Goal: Contribute content: Contribute content

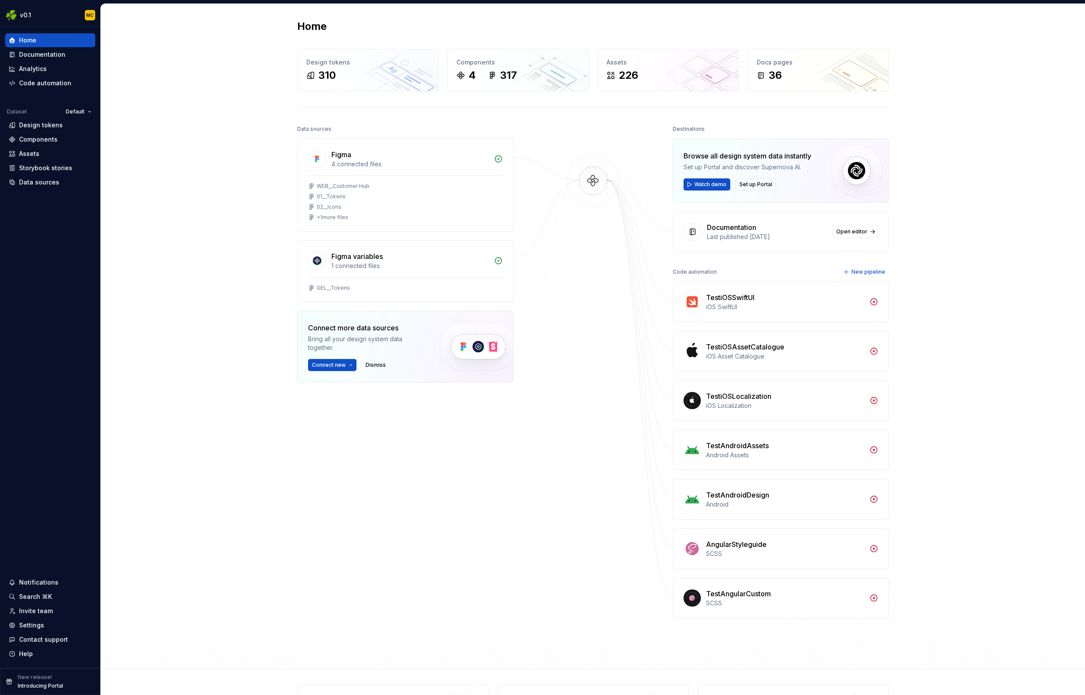
scroll to position [48, 0]
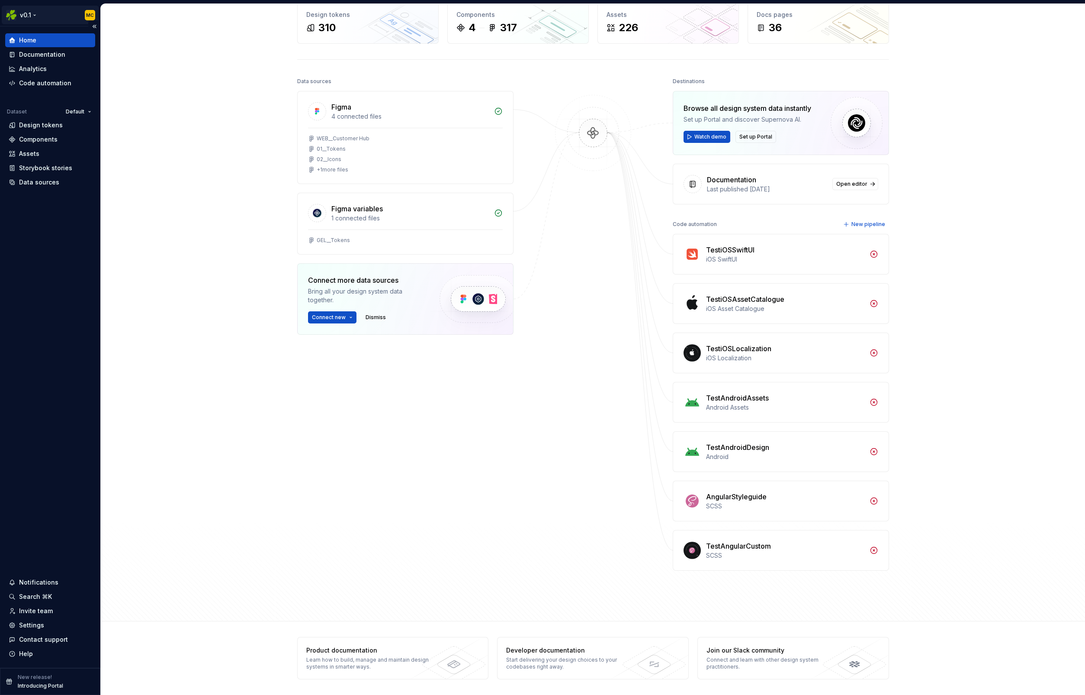
click at [31, 17] on html "v0.1 MC Home Documentation Analytics Code automation Dataset Default Design tok…" at bounding box center [542, 347] width 1085 height 695
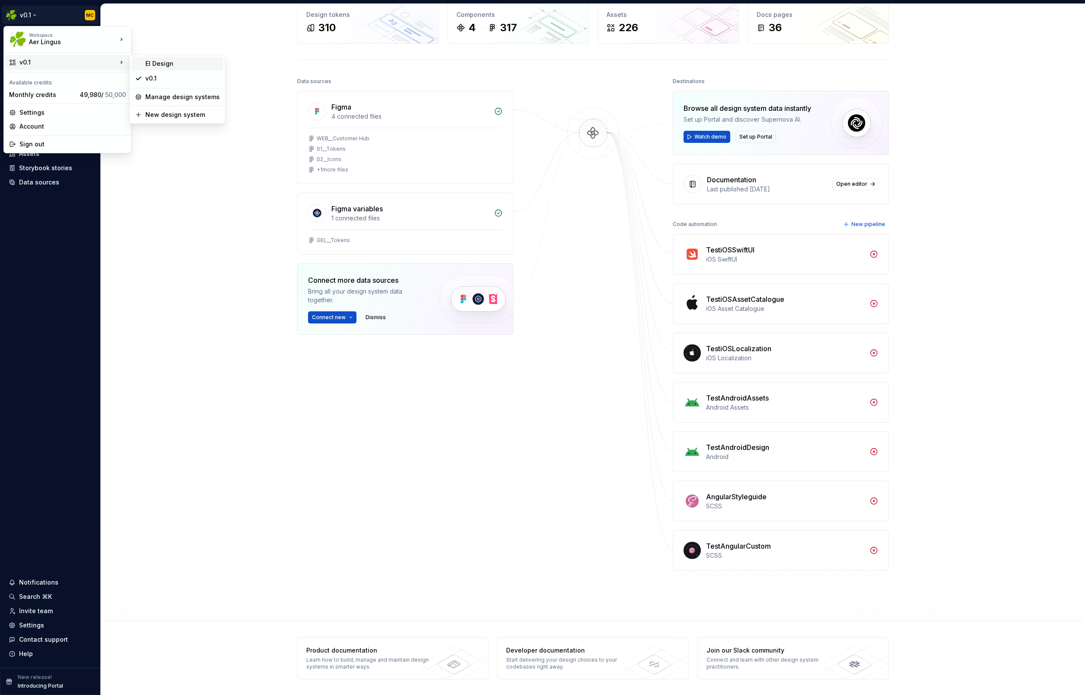
click at [178, 64] on div "EI Design" at bounding box center [182, 63] width 74 height 9
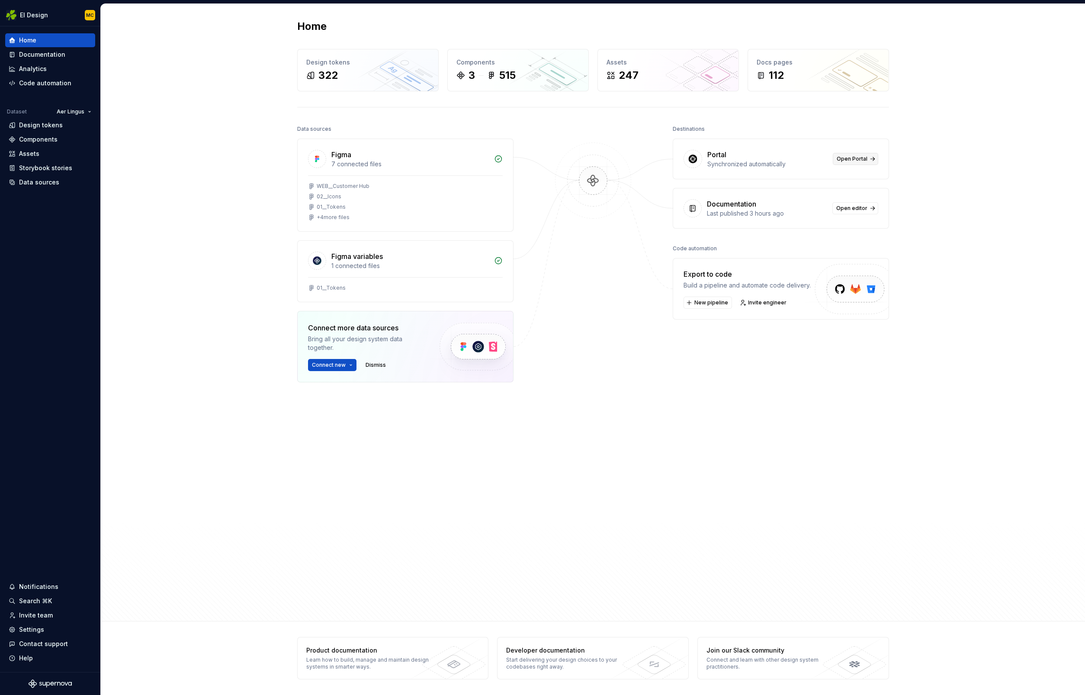
click at [857, 161] on span "Open Portal" at bounding box center [852, 158] width 31 height 7
click at [536, 473] on div "Data sources Figma 7 connected files WEB__Customer Hub 02__Icons 01__Tokens + 4…" at bounding box center [593, 348] width 592 height 451
click at [36, 57] on div "Documentation" at bounding box center [42, 54] width 46 height 9
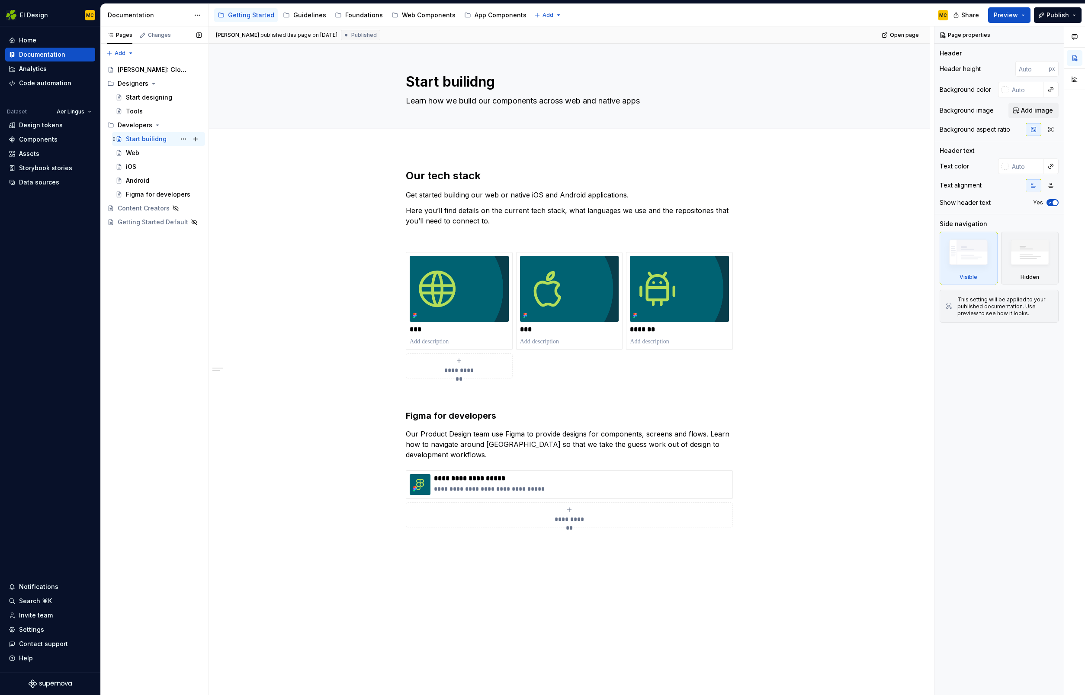
click at [145, 139] on div "Start builidng" at bounding box center [146, 139] width 41 height 9
click at [134, 99] on div "Start designing" at bounding box center [149, 97] width 46 height 9
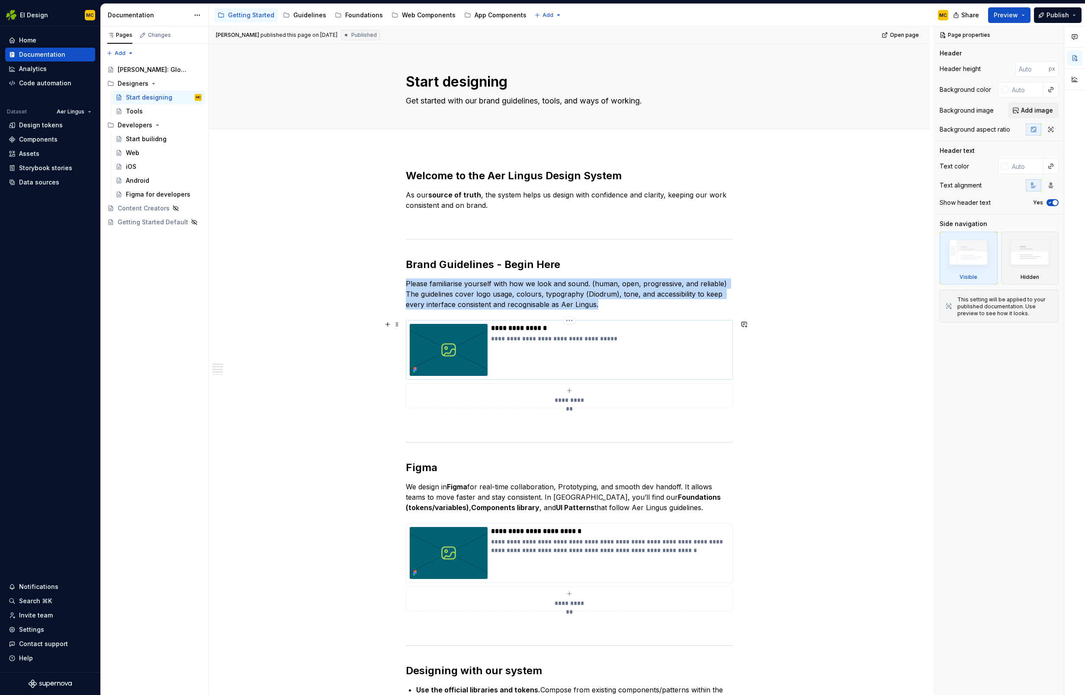
click at [639, 347] on div "**********" at bounding box center [610, 350] width 238 height 52
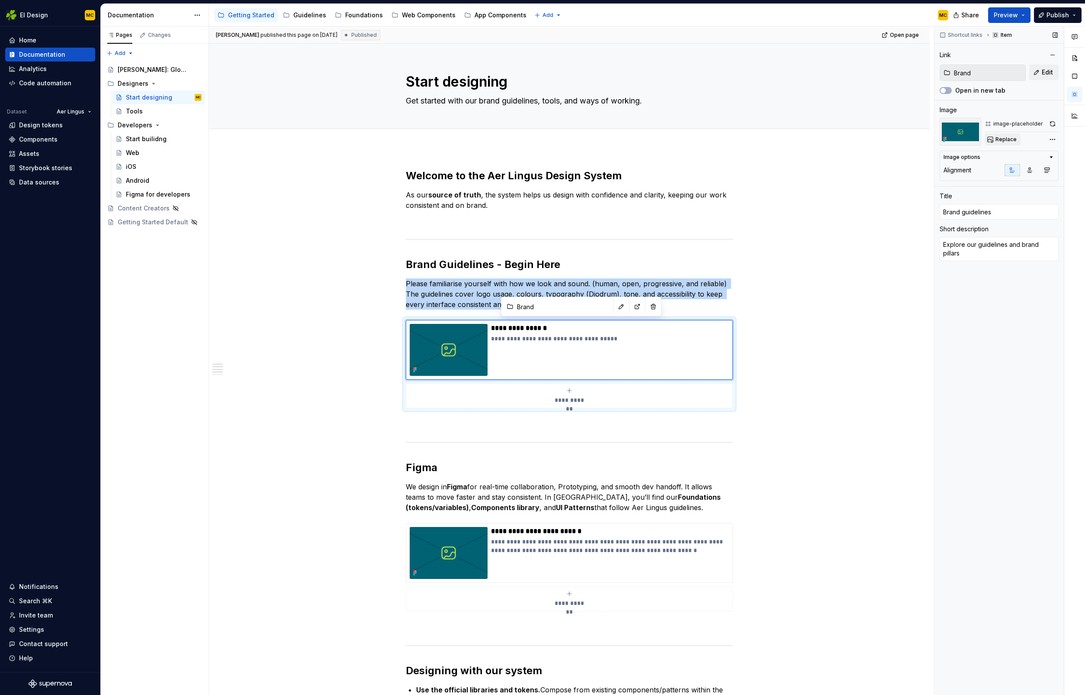
click at [1007, 142] on span "Replace" at bounding box center [1006, 139] width 21 height 7
type textarea "*"
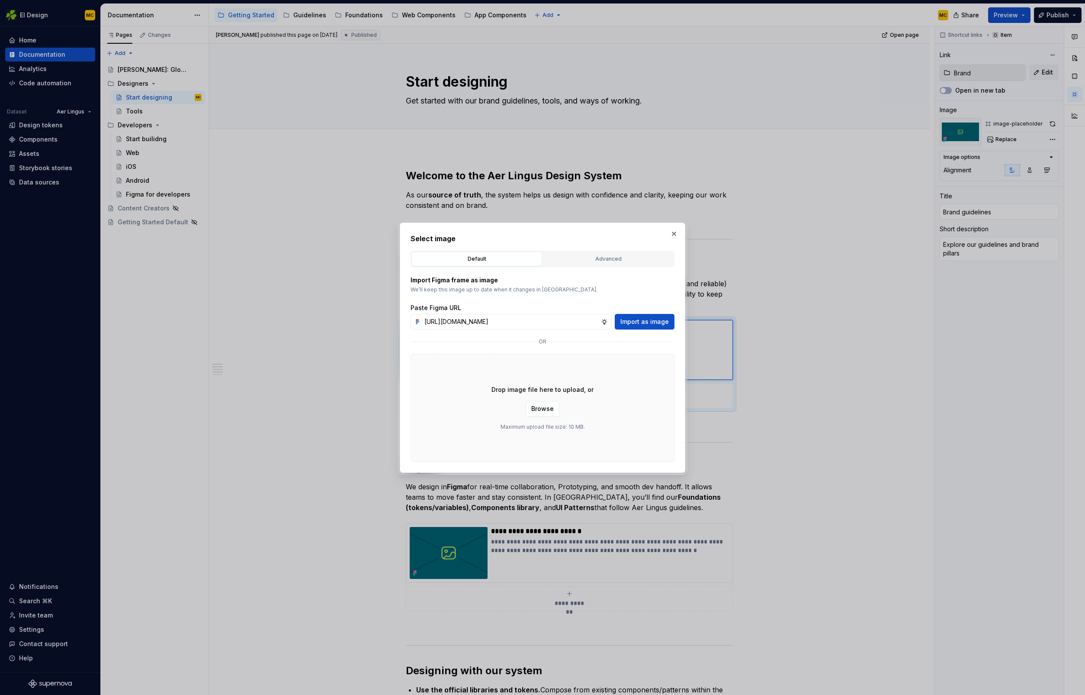
scroll to position [0, 193]
type input "[URL][DOMAIN_NAME]"
click at [652, 316] on button "Import as image" at bounding box center [645, 322] width 60 height 16
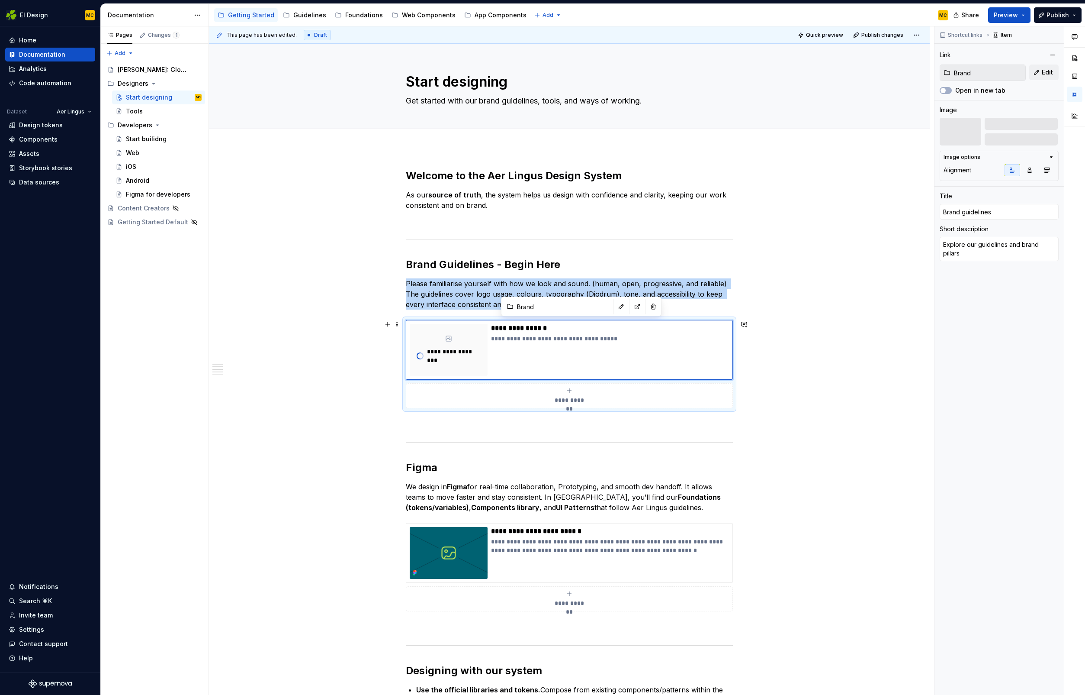
scroll to position [96, 0]
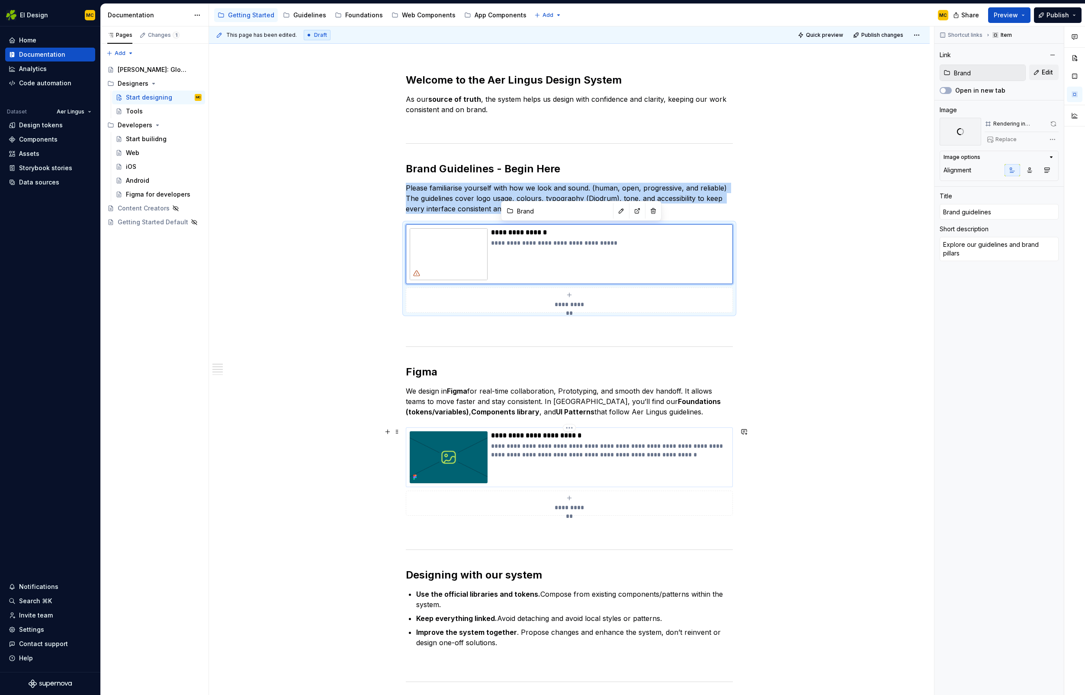
type textarea "*"
type input "Getting started with Figma"
type textarea "Need access to our libraries or project files? Follow this guide to create your…"
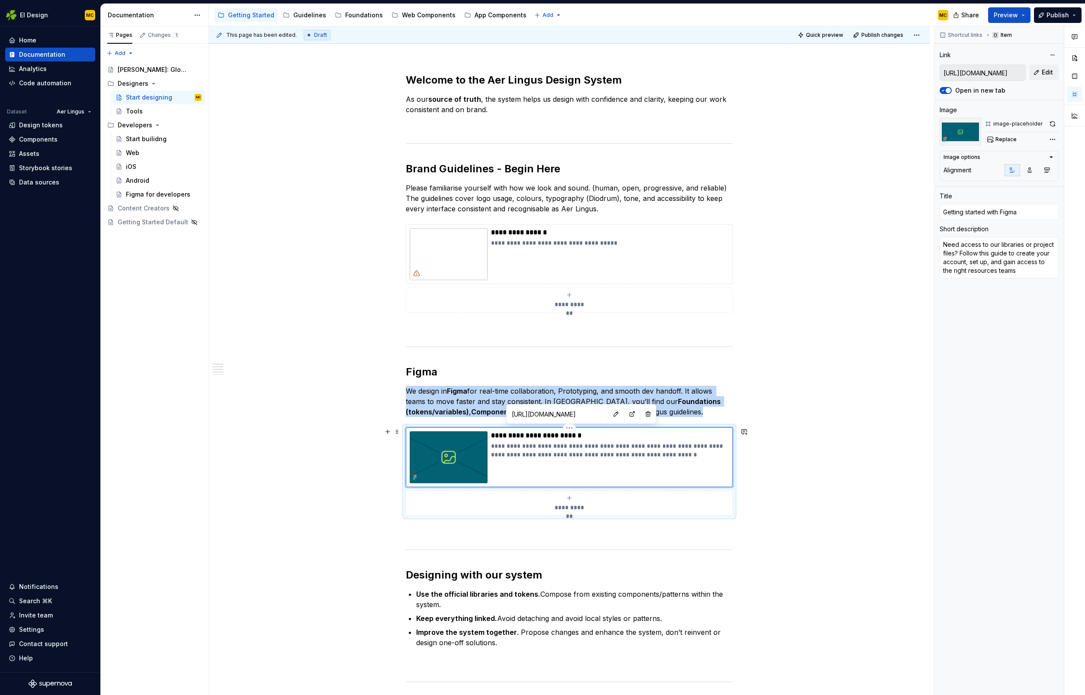
click at [617, 470] on div "**********" at bounding box center [610, 457] width 238 height 52
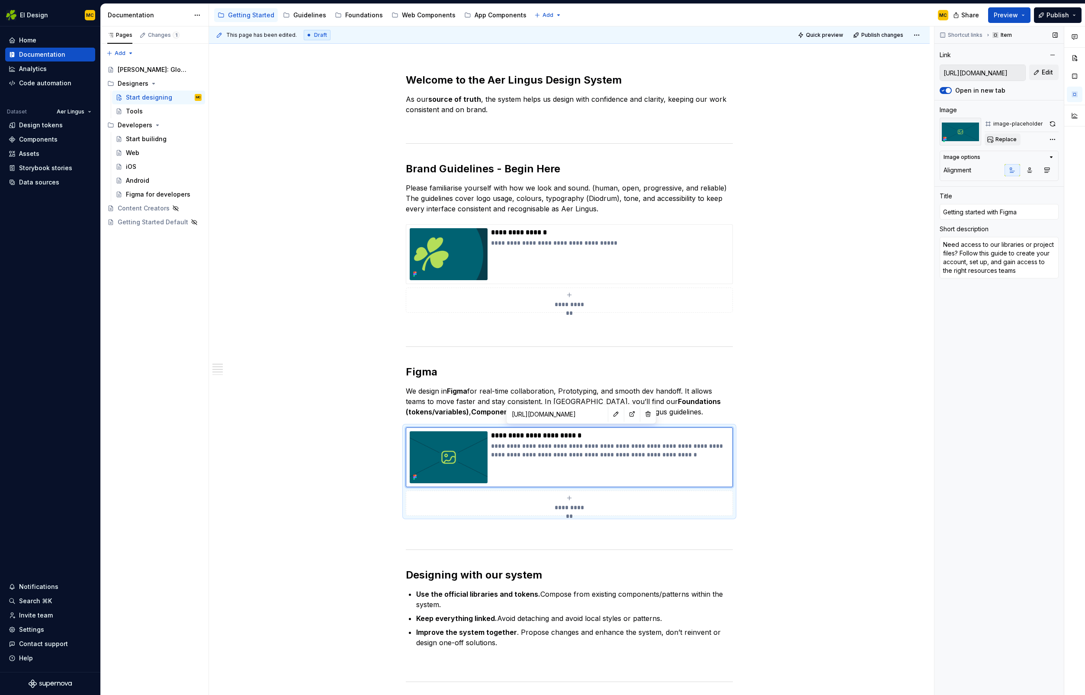
click at [1009, 138] on span "Replace" at bounding box center [1006, 139] width 21 height 7
type textarea "*"
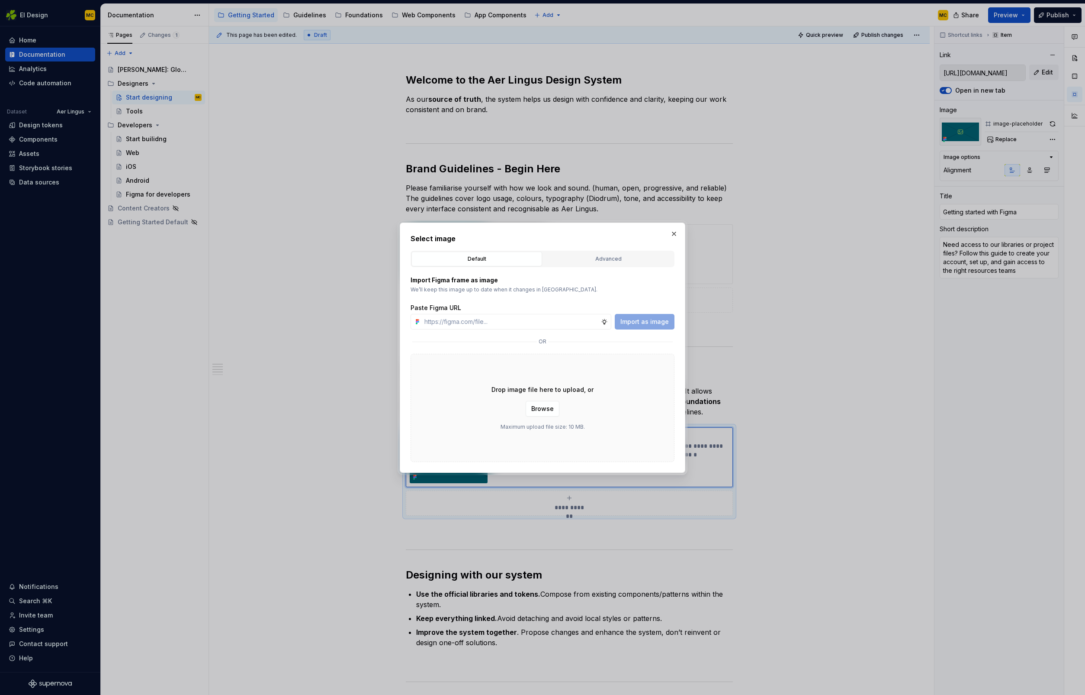
type input "[URL][DOMAIN_NAME]"
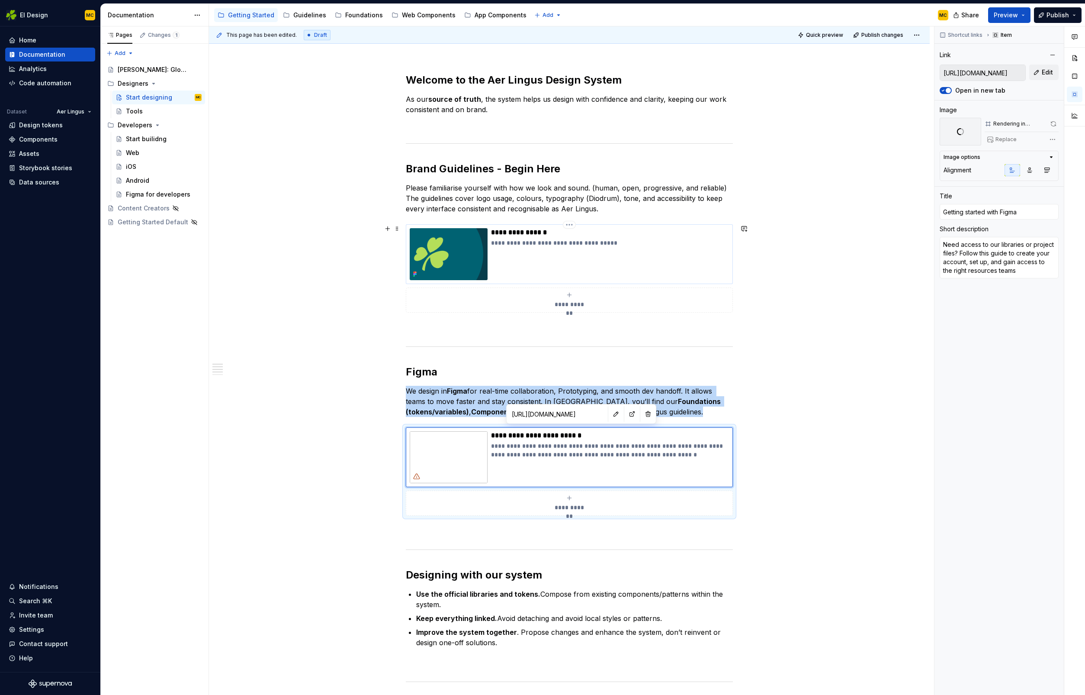
type textarea "*"
type input "Brand guidelines"
type textarea "Explore our guidelines and brand pillars"
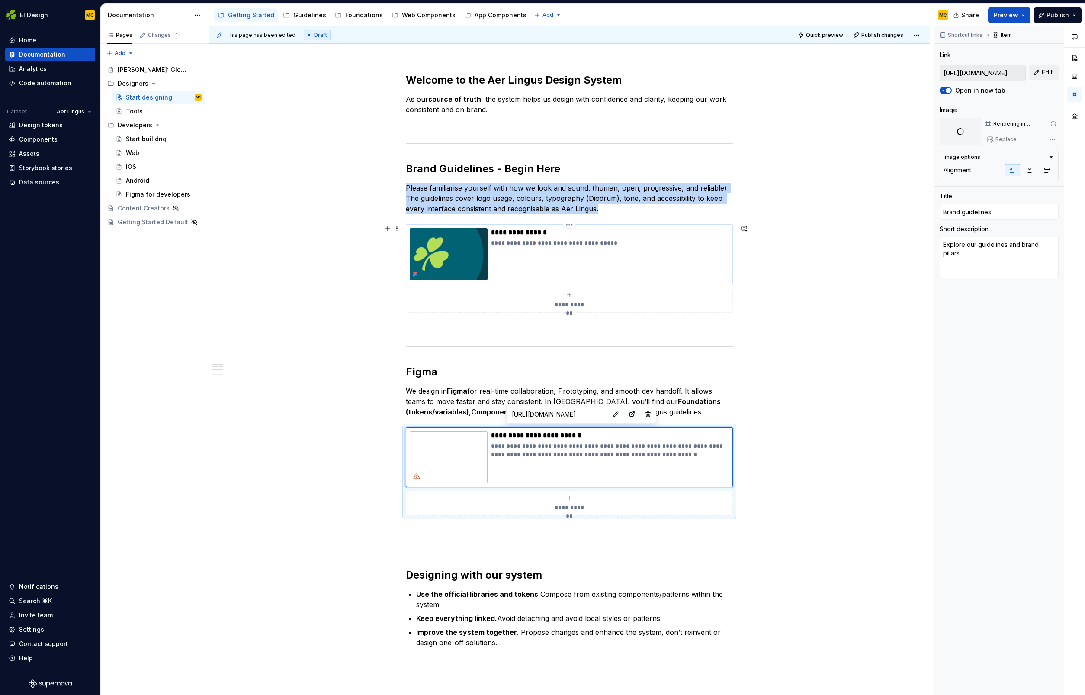
click at [658, 267] on div "**********" at bounding box center [610, 254] width 238 height 52
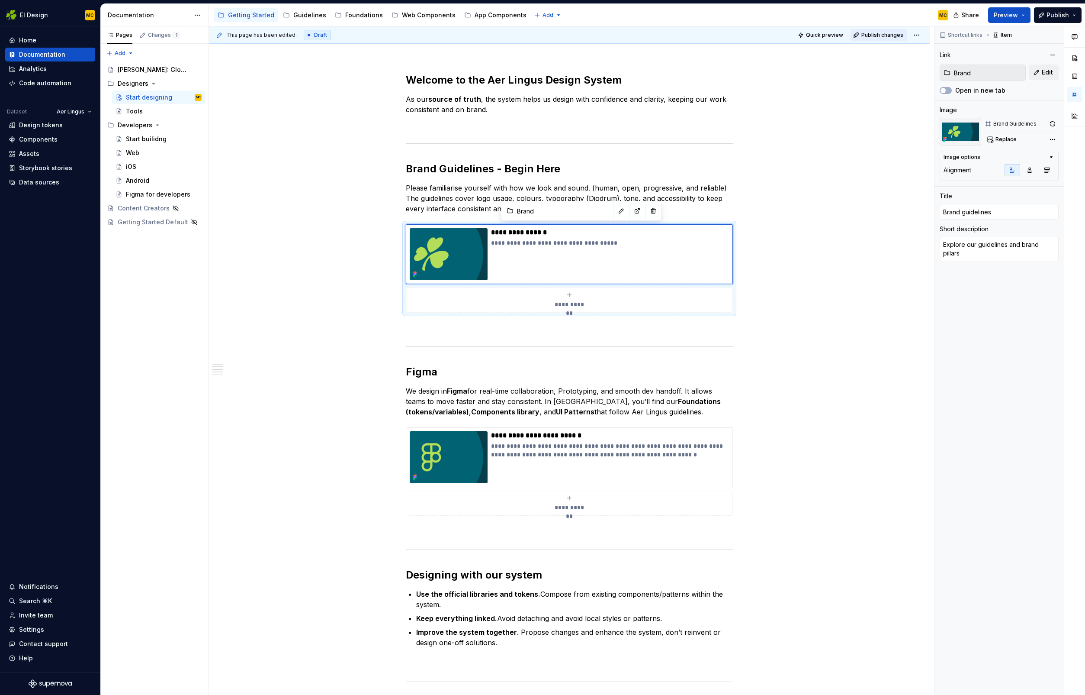
click at [871, 38] on button "Publish changes" at bounding box center [879, 35] width 57 height 12
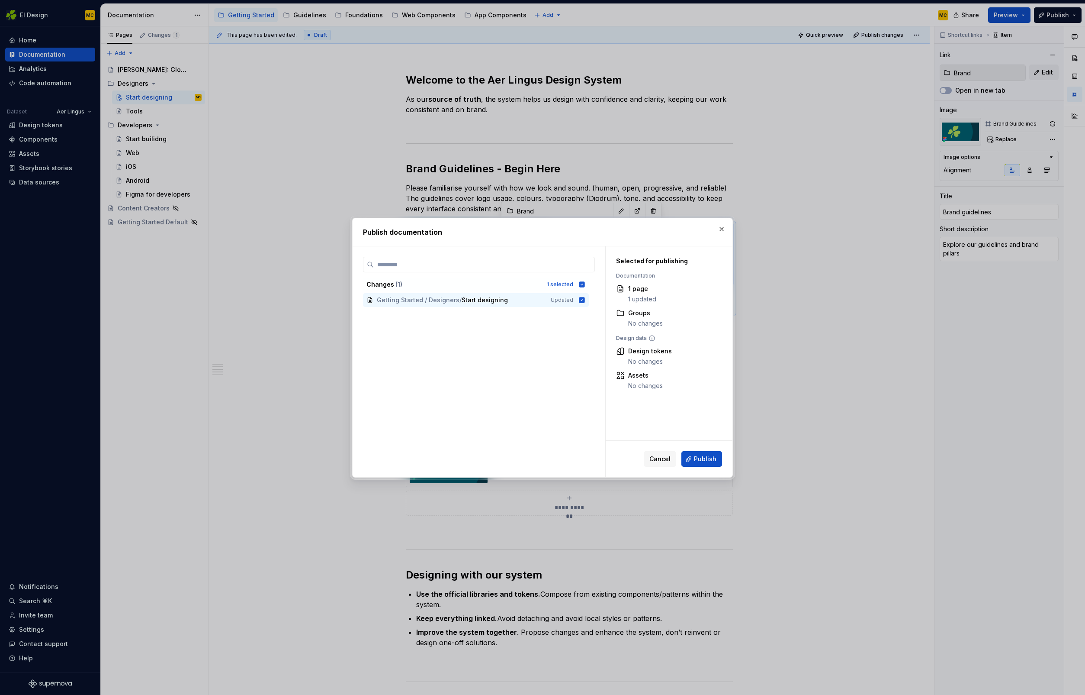
click at [700, 458] on span "Publish" at bounding box center [705, 458] width 23 height 9
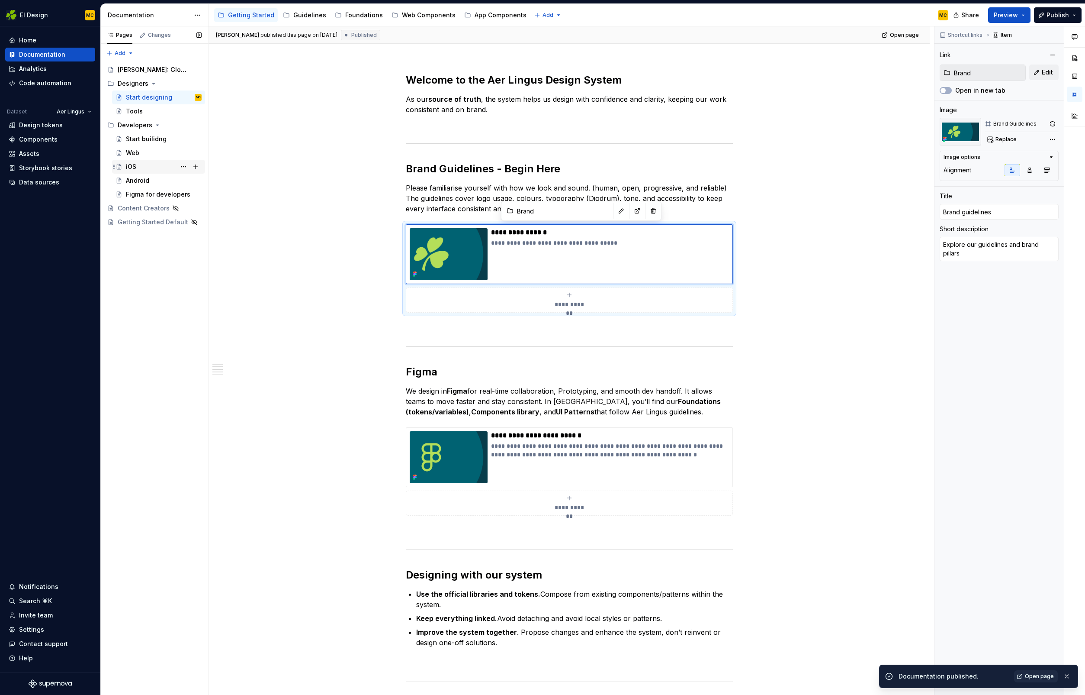
click at [135, 162] on div "iOS" at bounding box center [131, 166] width 10 height 9
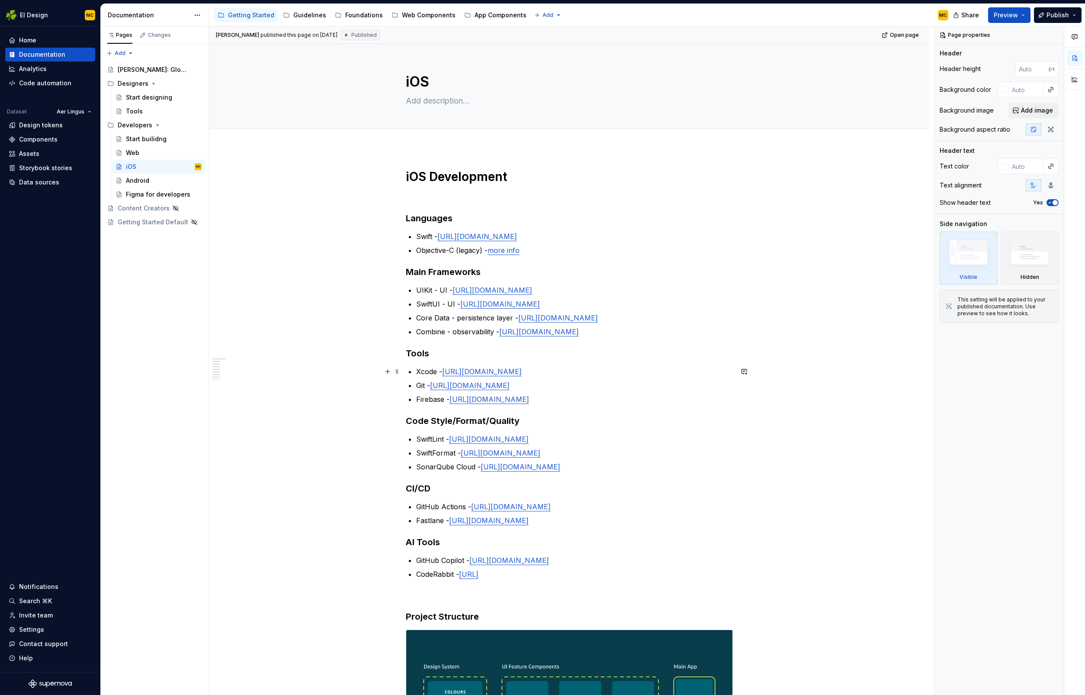
scroll to position [459, 0]
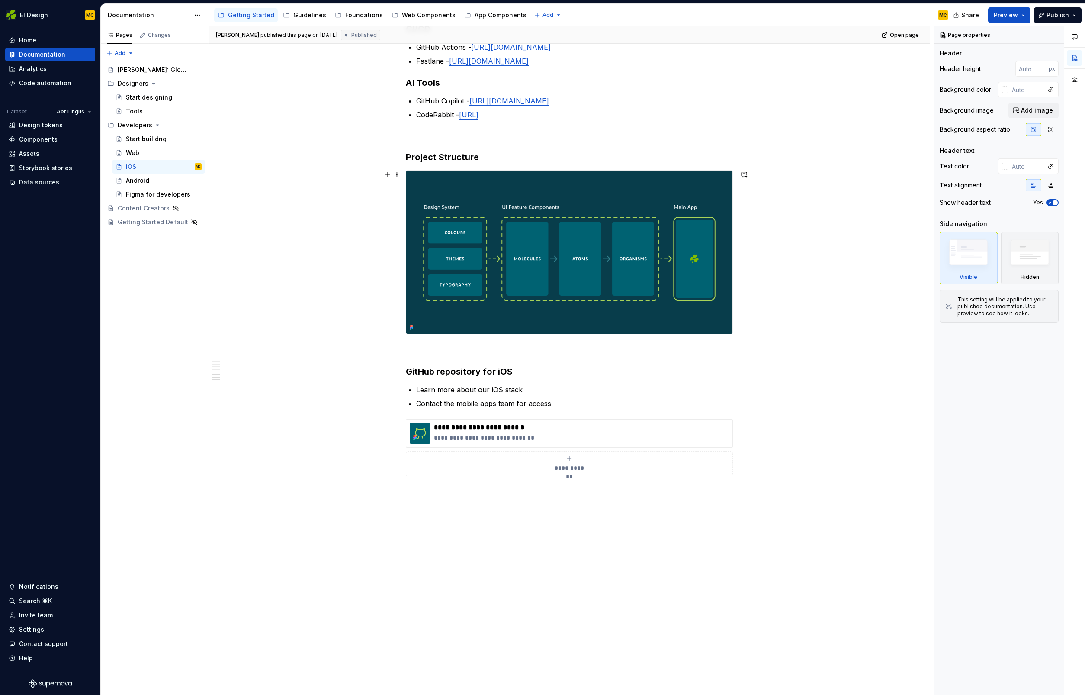
click at [514, 325] on img at bounding box center [569, 251] width 326 height 163
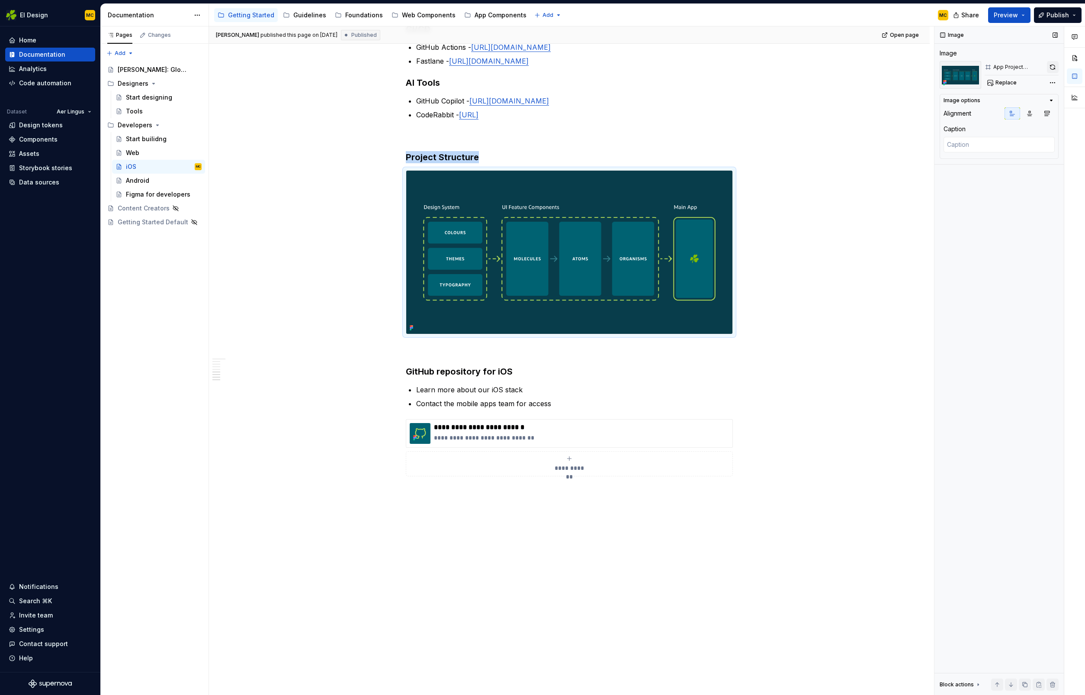
click at [1055, 68] on button "button" at bounding box center [1053, 67] width 12 height 12
click at [139, 182] on div "Android" at bounding box center [137, 180] width 23 height 9
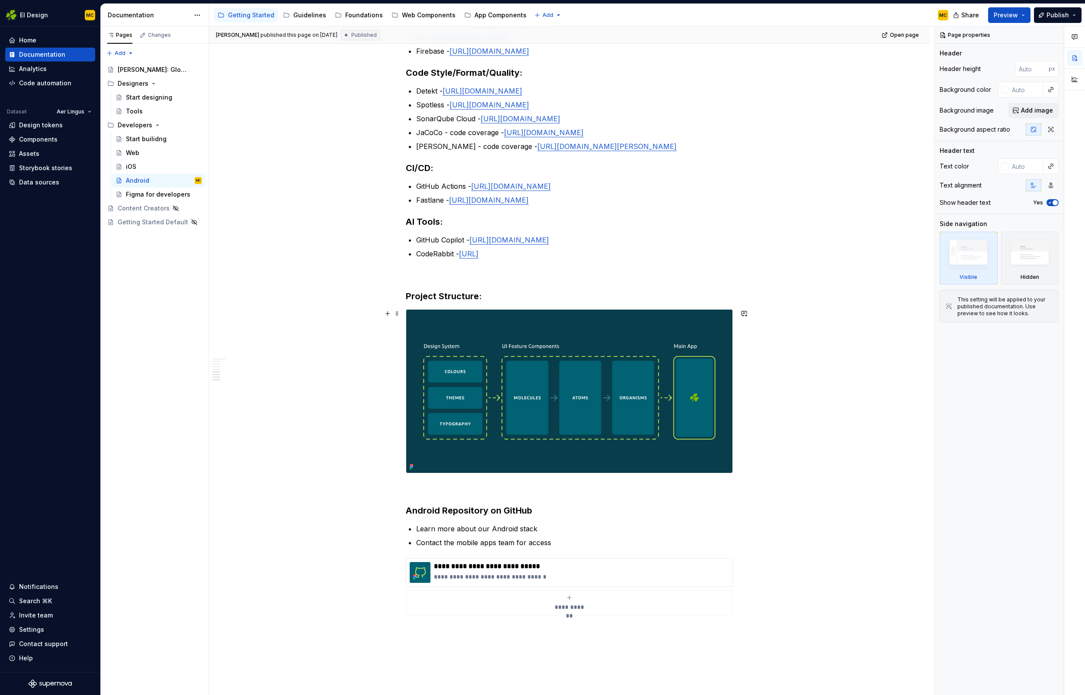
scroll to position [501, 0]
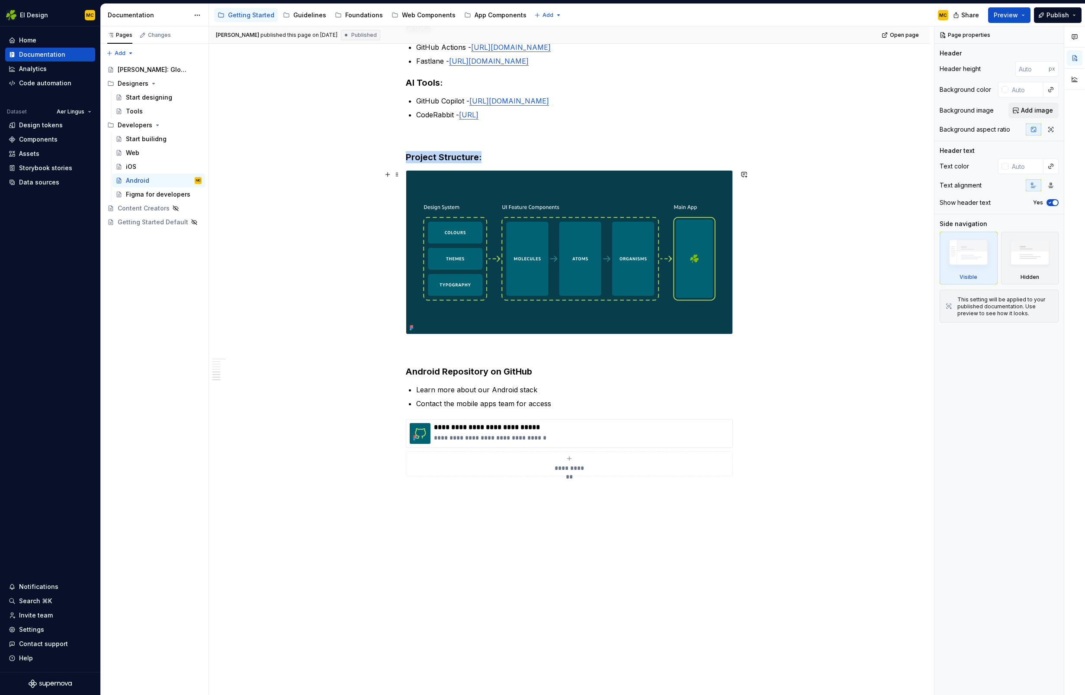
click at [550, 270] on img at bounding box center [569, 251] width 326 height 163
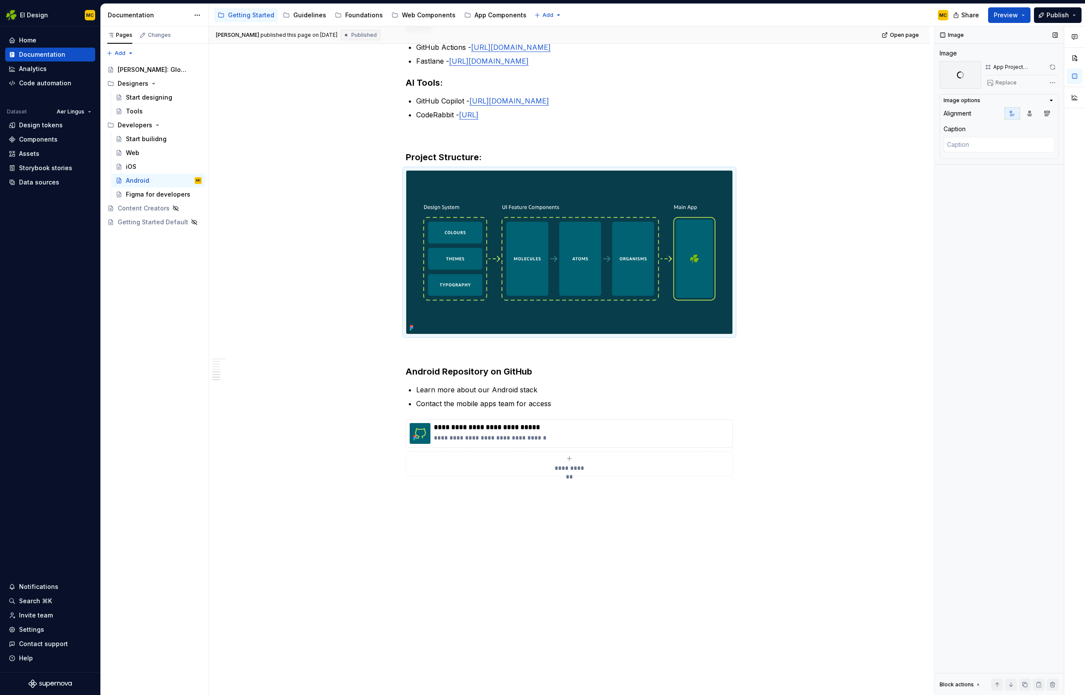
click at [1054, 69] on span at bounding box center [1053, 67] width 12 height 12
click at [1051, 66] on button "button" at bounding box center [1053, 67] width 12 height 12
click at [135, 167] on div "iOS" at bounding box center [131, 166] width 10 height 9
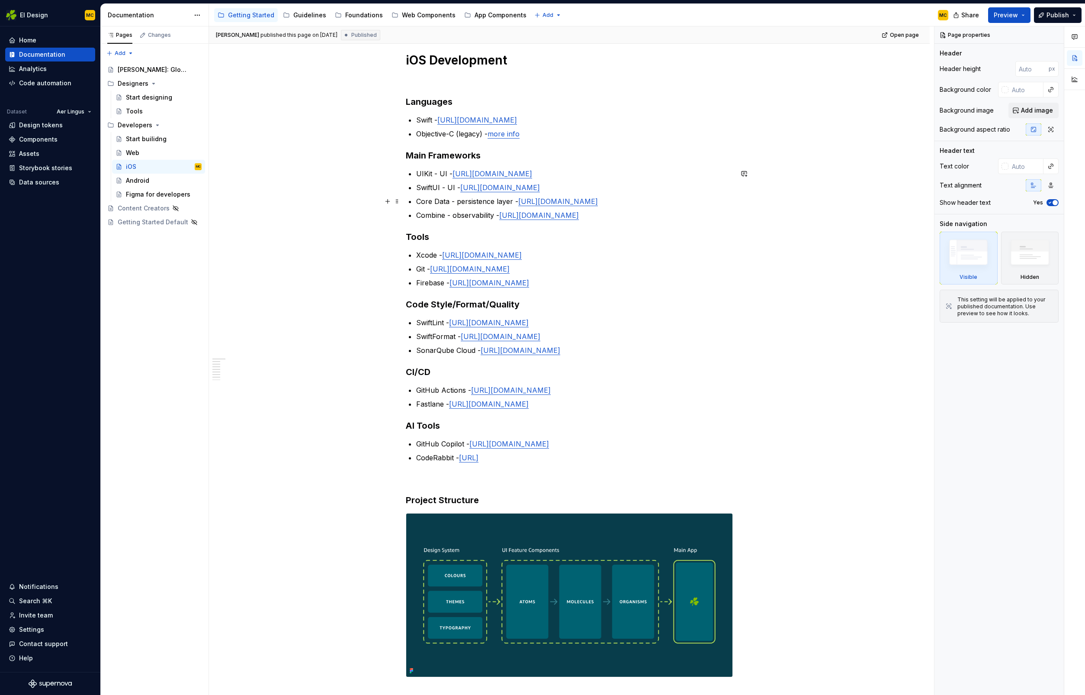
scroll to position [117, 0]
click at [1050, 16] on span "Publish" at bounding box center [1058, 15] width 23 height 9
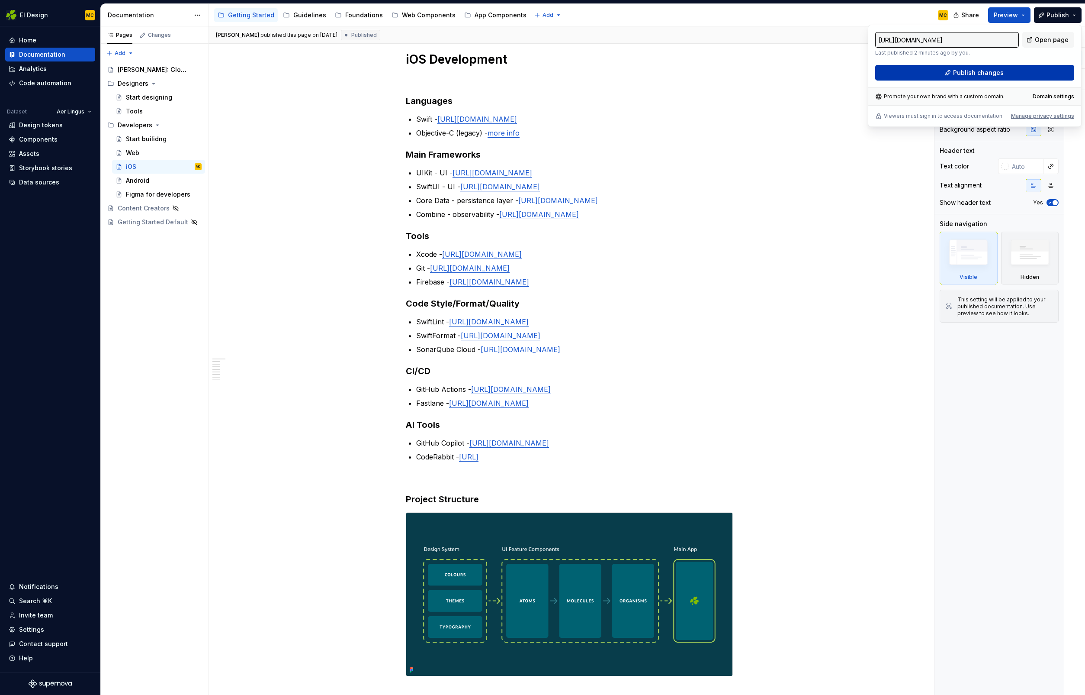
click at [952, 74] on button "Publish changes" at bounding box center [974, 73] width 199 height 16
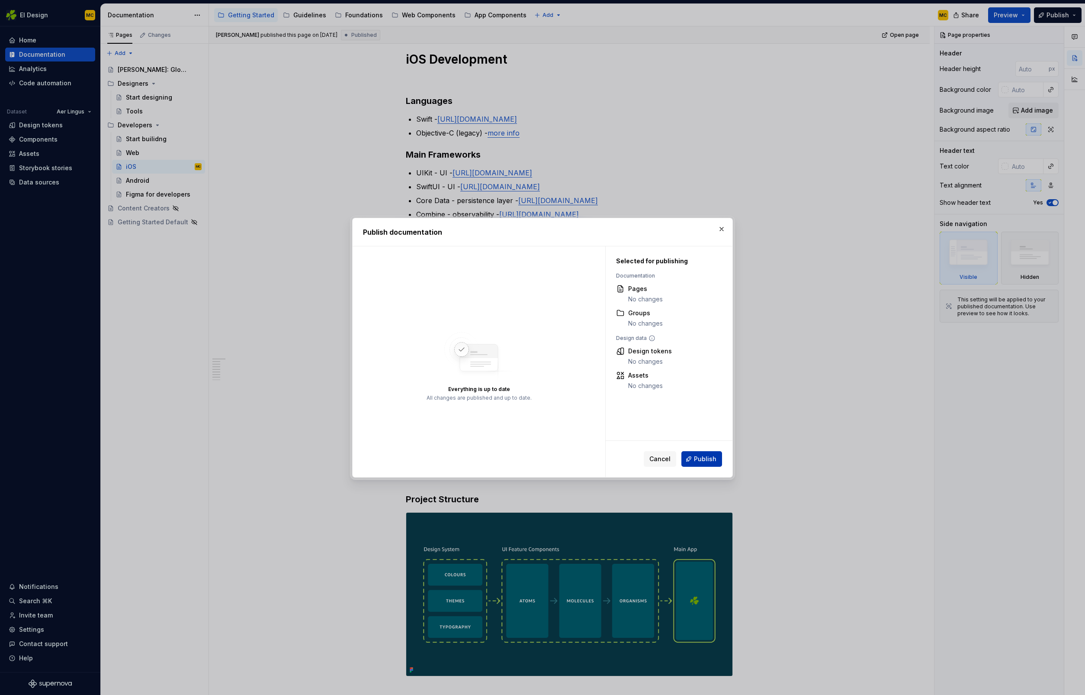
click at [708, 459] on span "Publish" at bounding box center [705, 458] width 23 height 9
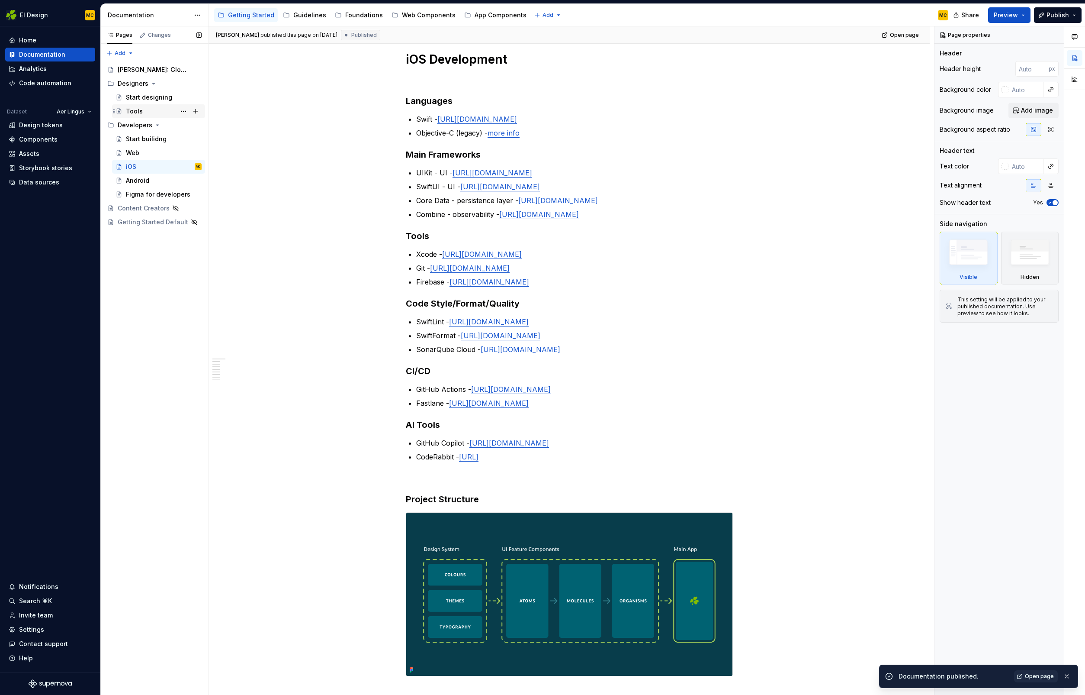
click at [150, 111] on div "Tools" at bounding box center [164, 111] width 76 height 12
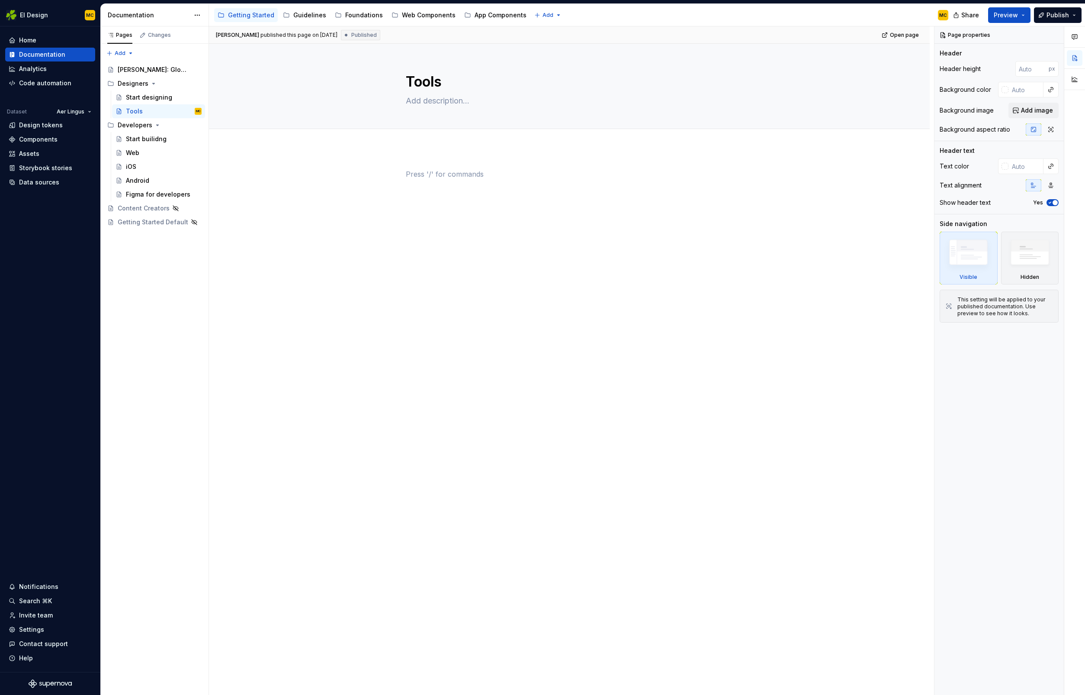
type textarea "*"
click at [450, 171] on p at bounding box center [569, 174] width 327 height 10
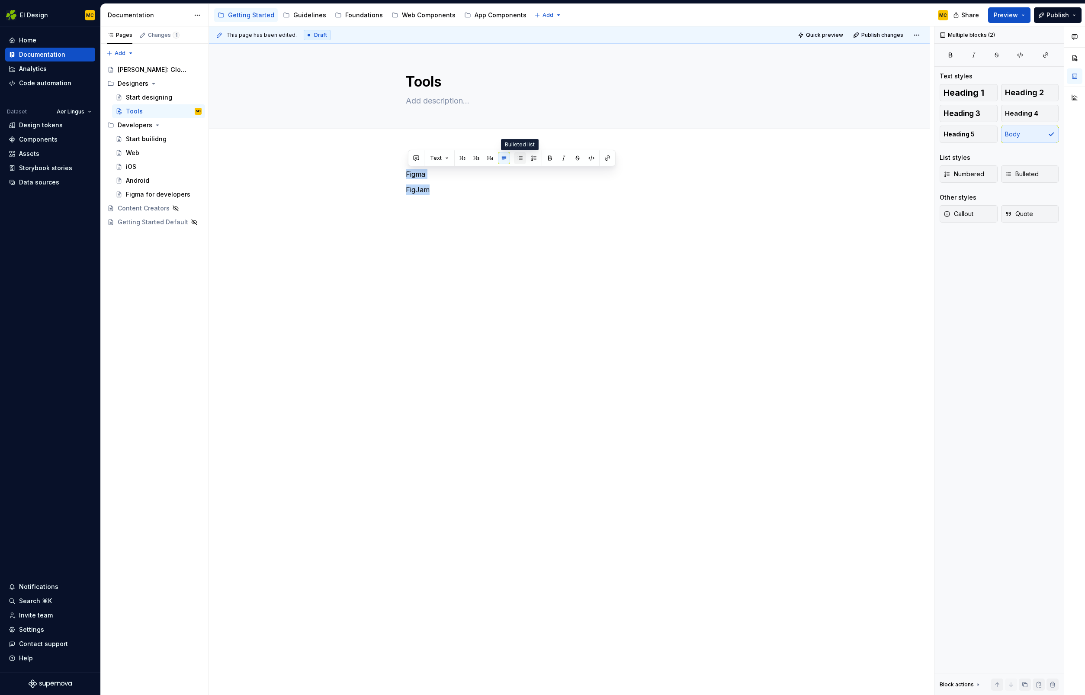
click at [517, 159] on button "button" at bounding box center [520, 158] width 12 height 12
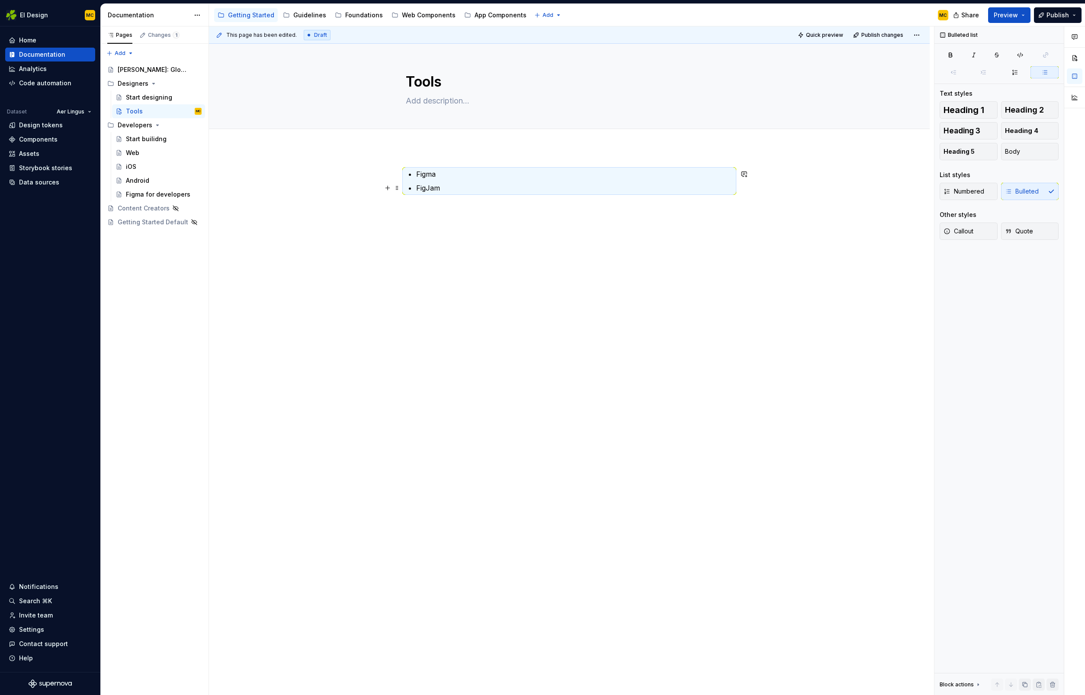
click at [470, 190] on p "FigJam" at bounding box center [574, 188] width 317 height 10
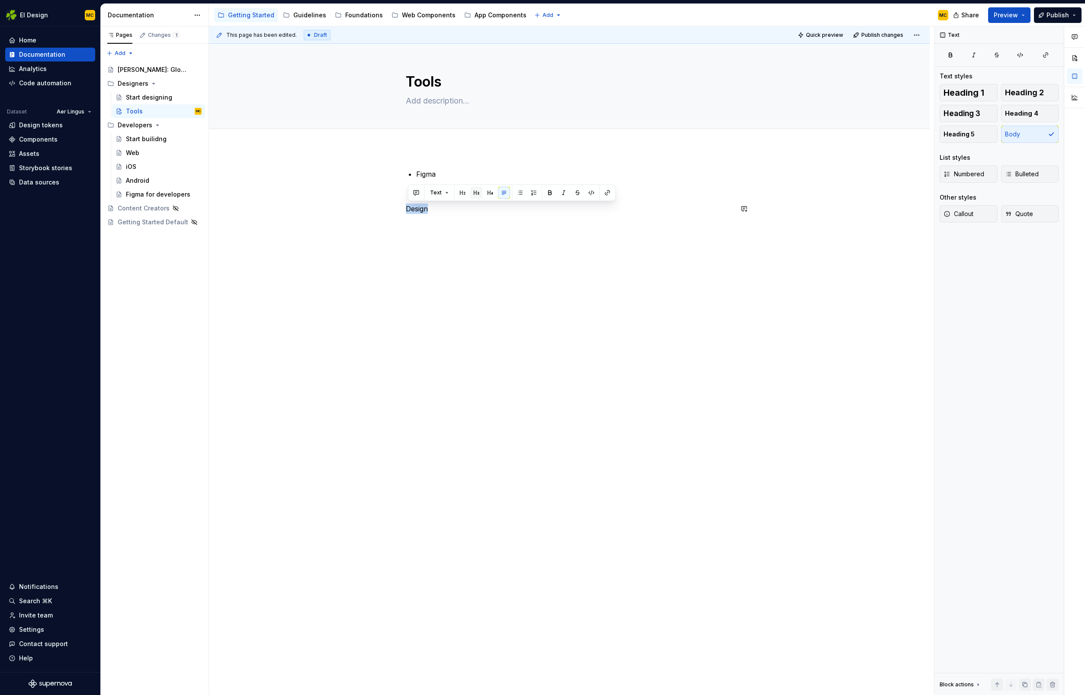
click at [472, 195] on button "button" at bounding box center [476, 193] width 12 height 12
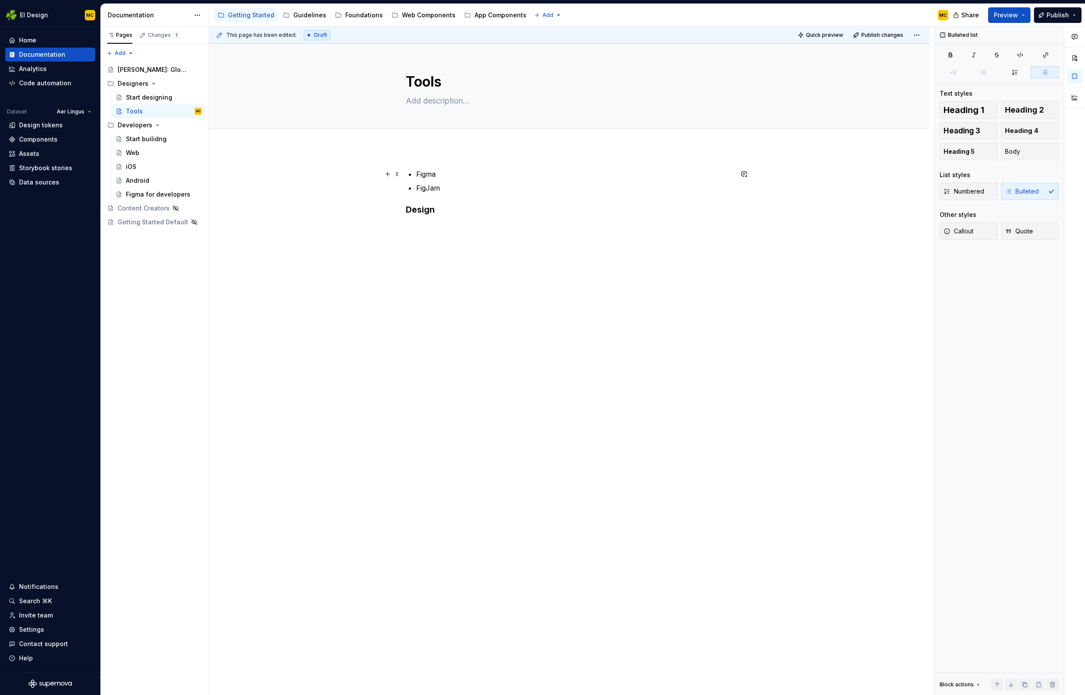
click at [451, 178] on p "Figma" at bounding box center [574, 174] width 317 height 10
click at [456, 187] on p "FigJam" at bounding box center [574, 188] width 317 height 10
click at [466, 180] on ul "Figma FigJam" at bounding box center [574, 181] width 317 height 24
click at [401, 173] on span at bounding box center [397, 174] width 7 height 12
click at [485, 188] on p "FigJam" at bounding box center [574, 188] width 317 height 10
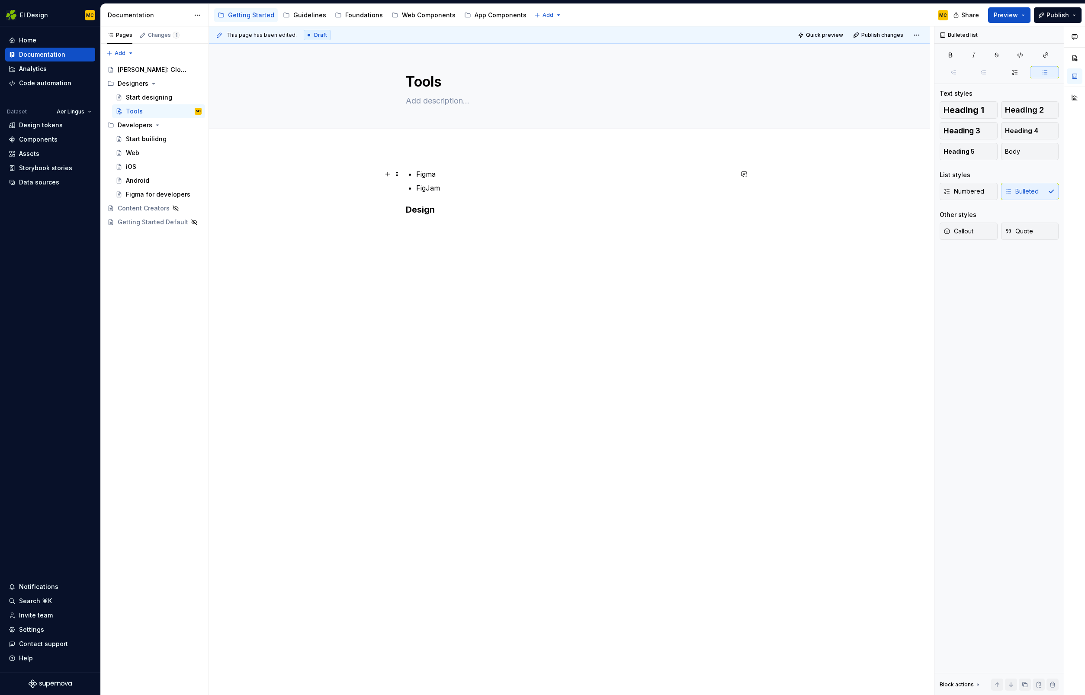
click at [449, 176] on p "Figma" at bounding box center [574, 174] width 317 height 10
click at [461, 207] on p "FigJam" at bounding box center [574, 207] width 317 height 10
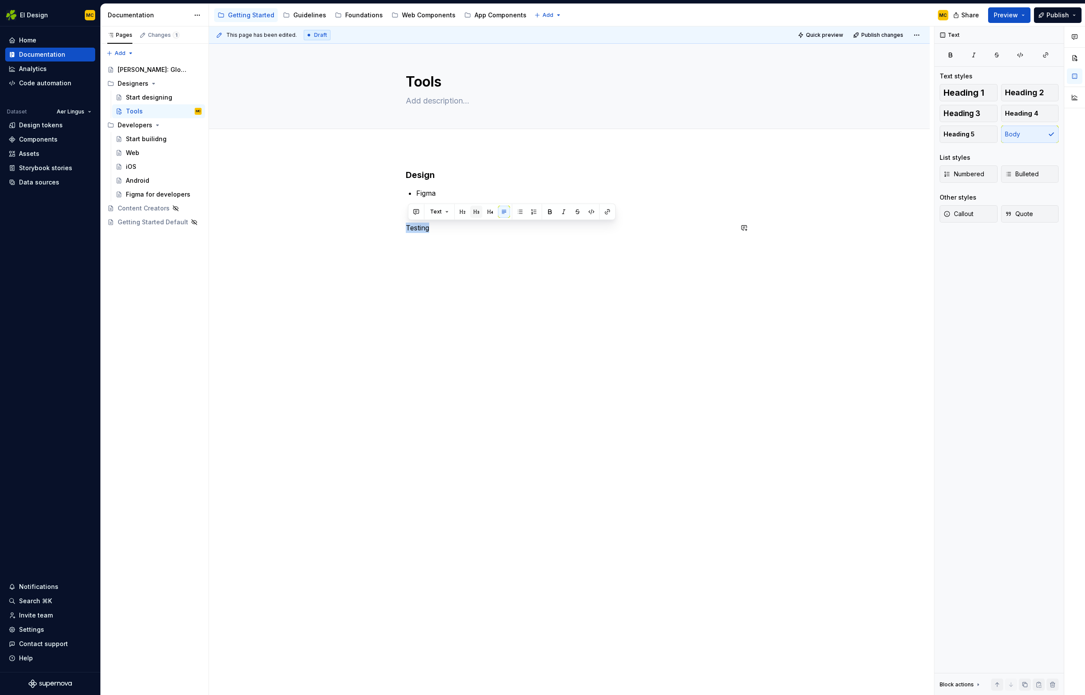
click at [476, 213] on button "button" at bounding box center [476, 212] width 12 height 12
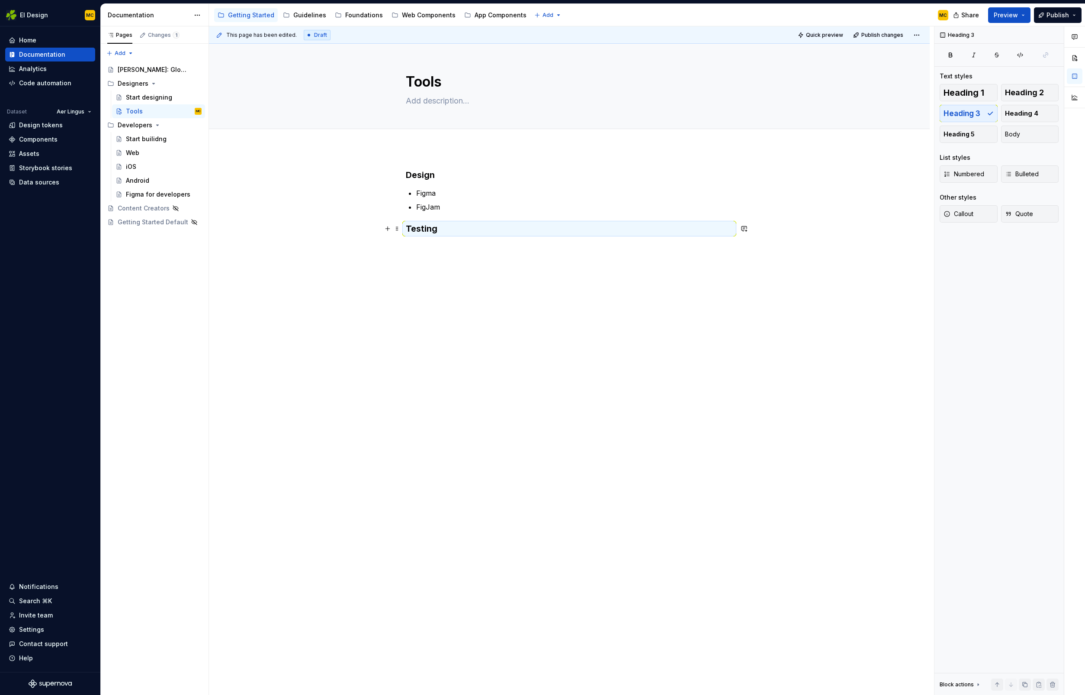
click at [454, 232] on h3 "Testing" at bounding box center [569, 228] width 327 height 12
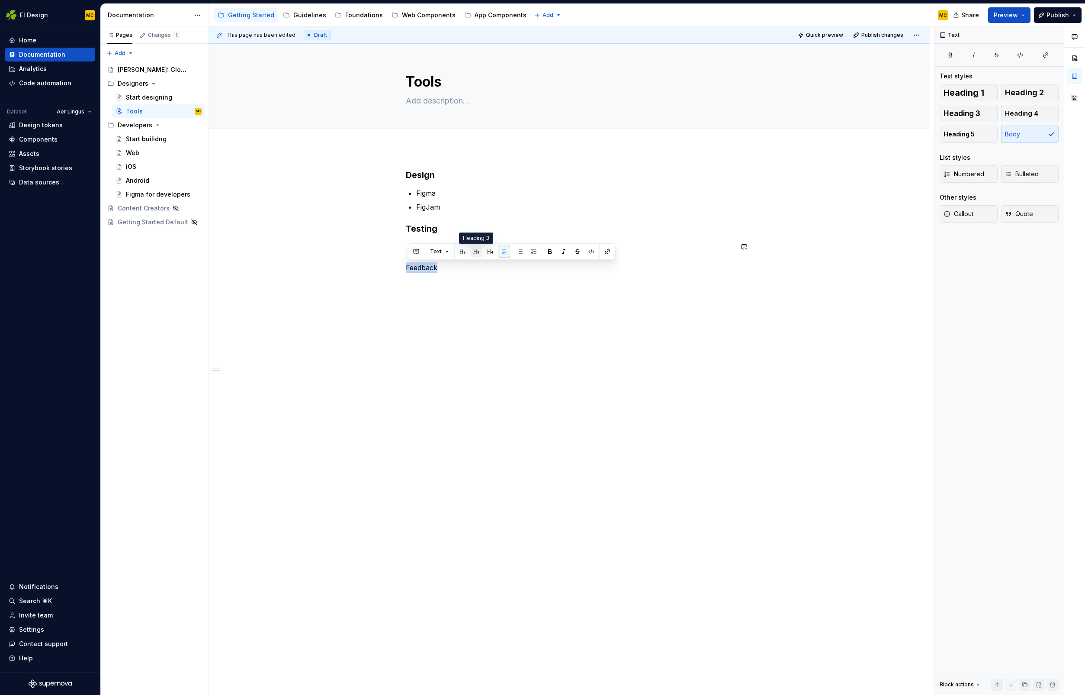
click at [472, 254] on button "button" at bounding box center [476, 251] width 12 height 12
click at [474, 289] on button "button" at bounding box center [476, 291] width 12 height 12
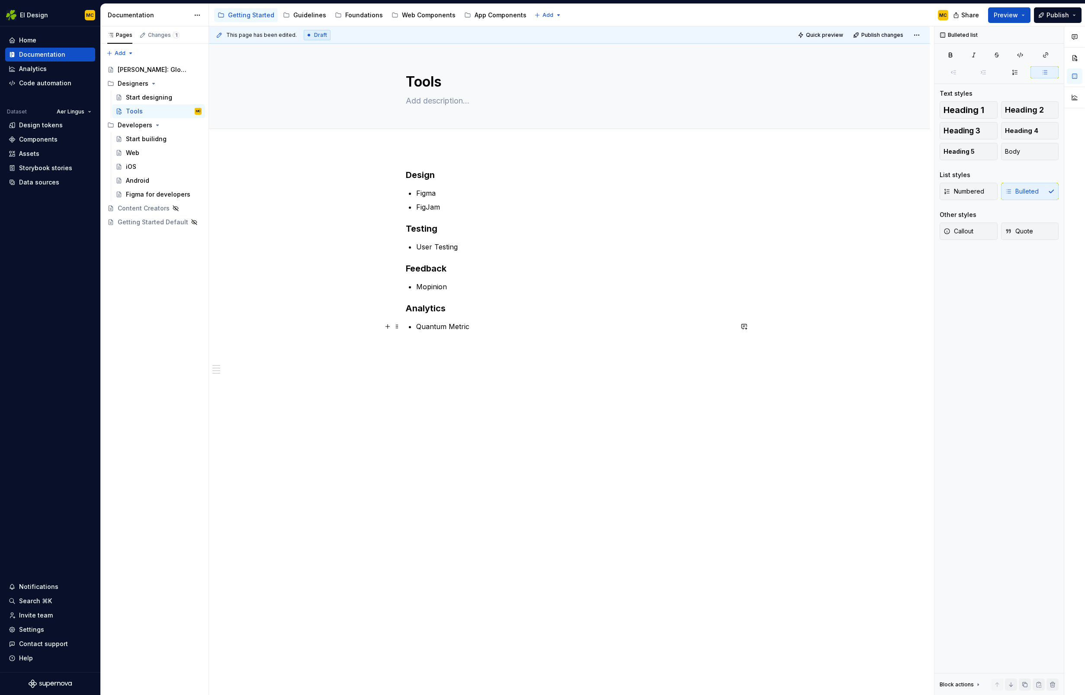
click at [540, 325] on p "Quantum Metric" at bounding box center [574, 326] width 317 height 10
click at [869, 33] on span "Publish changes" at bounding box center [883, 35] width 42 height 7
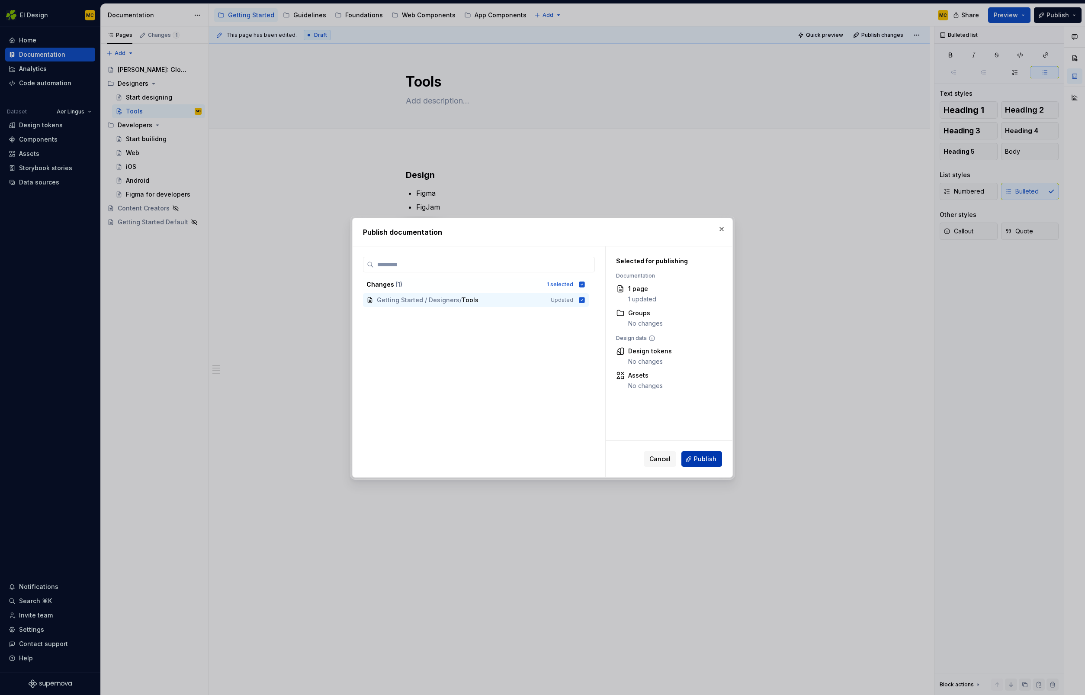
click at [708, 457] on span "Publish" at bounding box center [705, 458] width 23 height 9
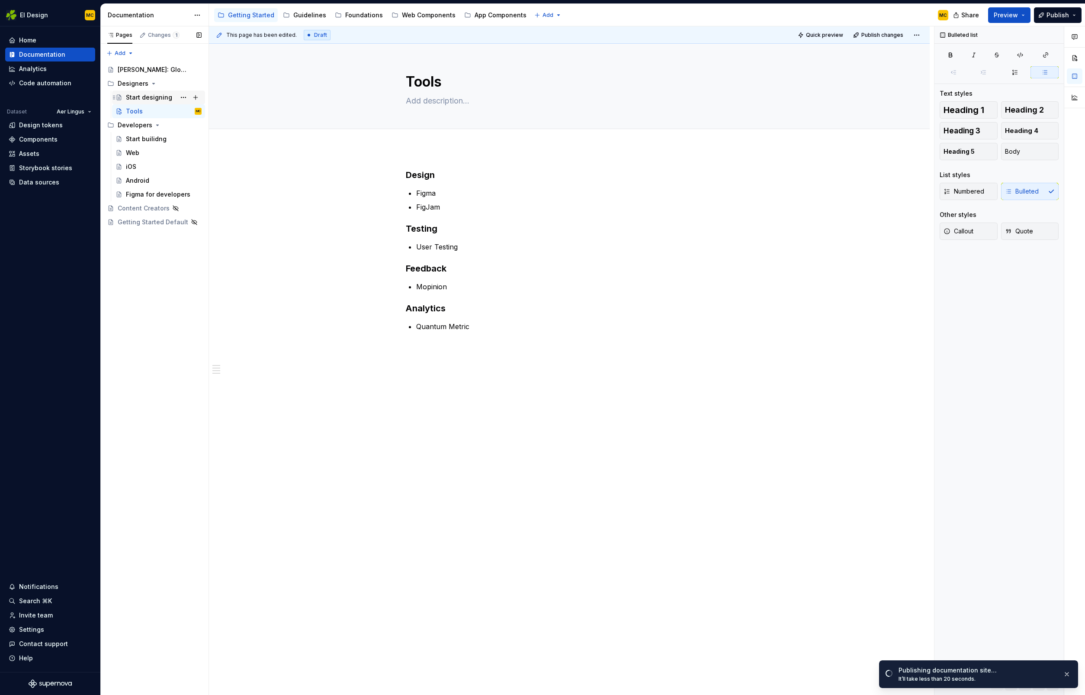
click at [152, 95] on div "Start designing" at bounding box center [149, 97] width 46 height 9
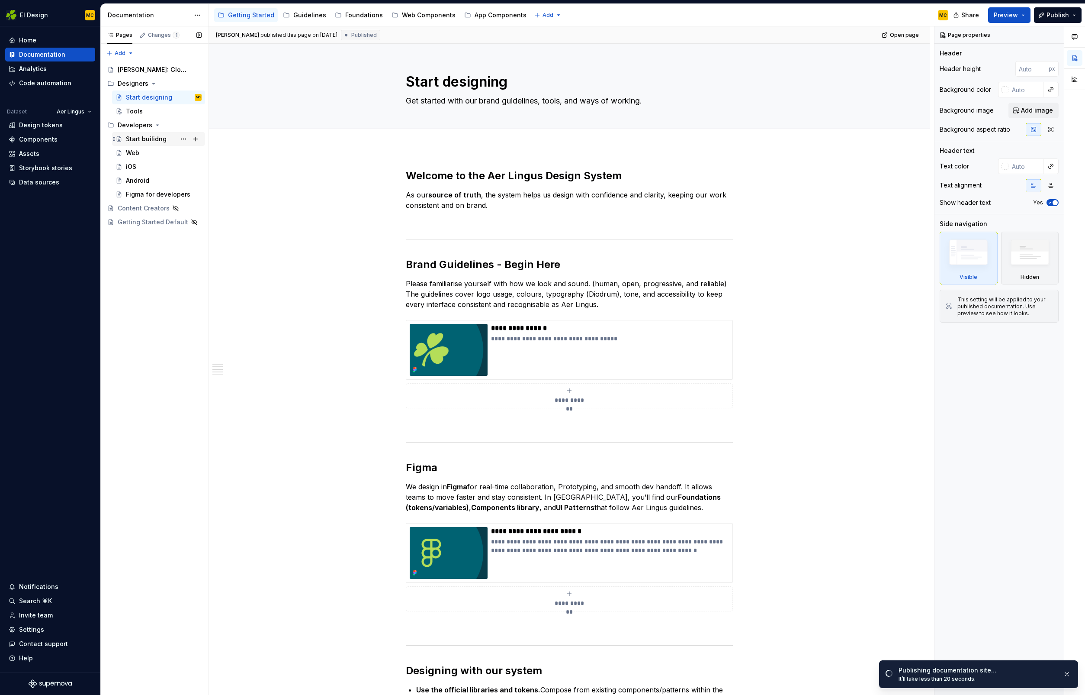
click at [154, 139] on div "Start builidng" at bounding box center [146, 139] width 41 height 9
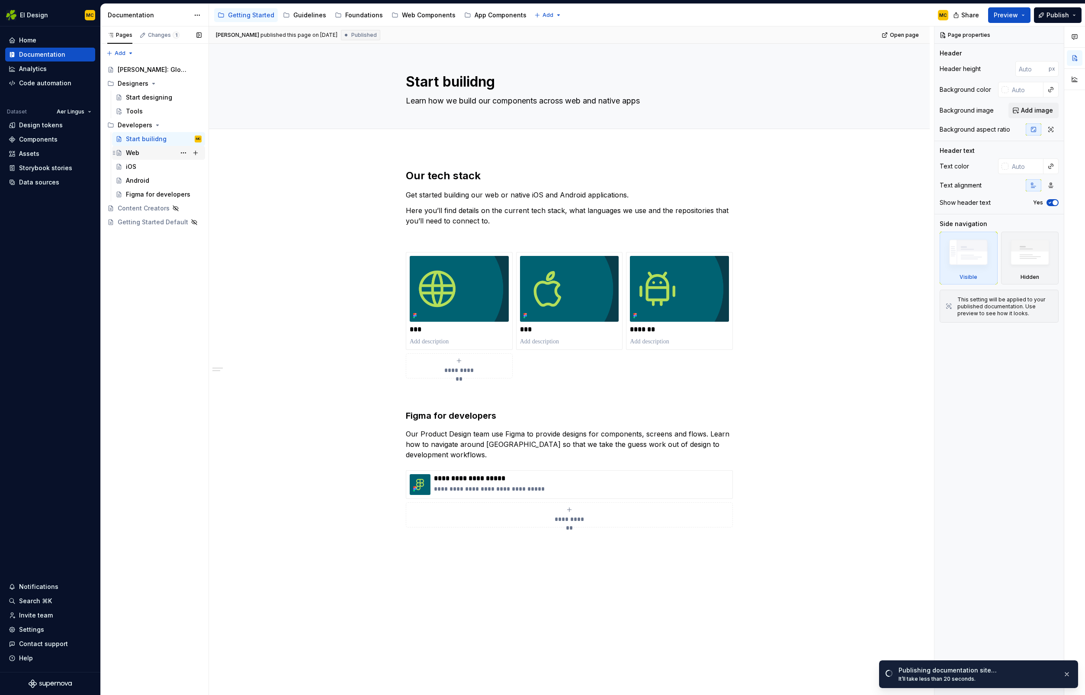
click at [163, 159] on div "Web" at bounding box center [158, 153] width 93 height 14
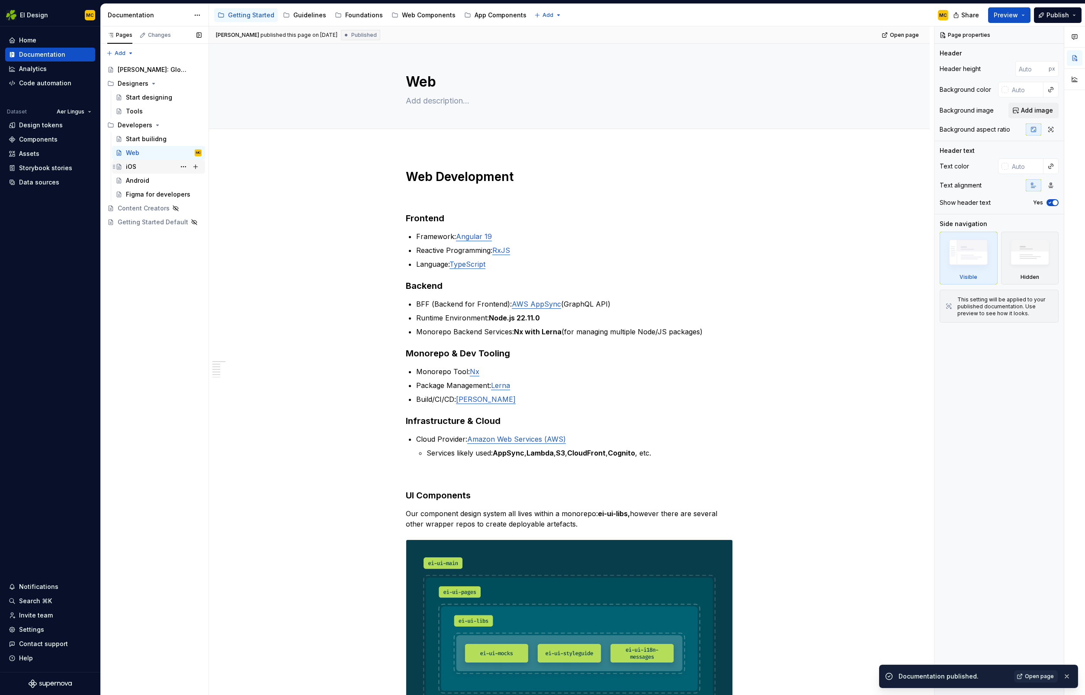
click at [154, 168] on div "iOS" at bounding box center [164, 167] width 76 height 12
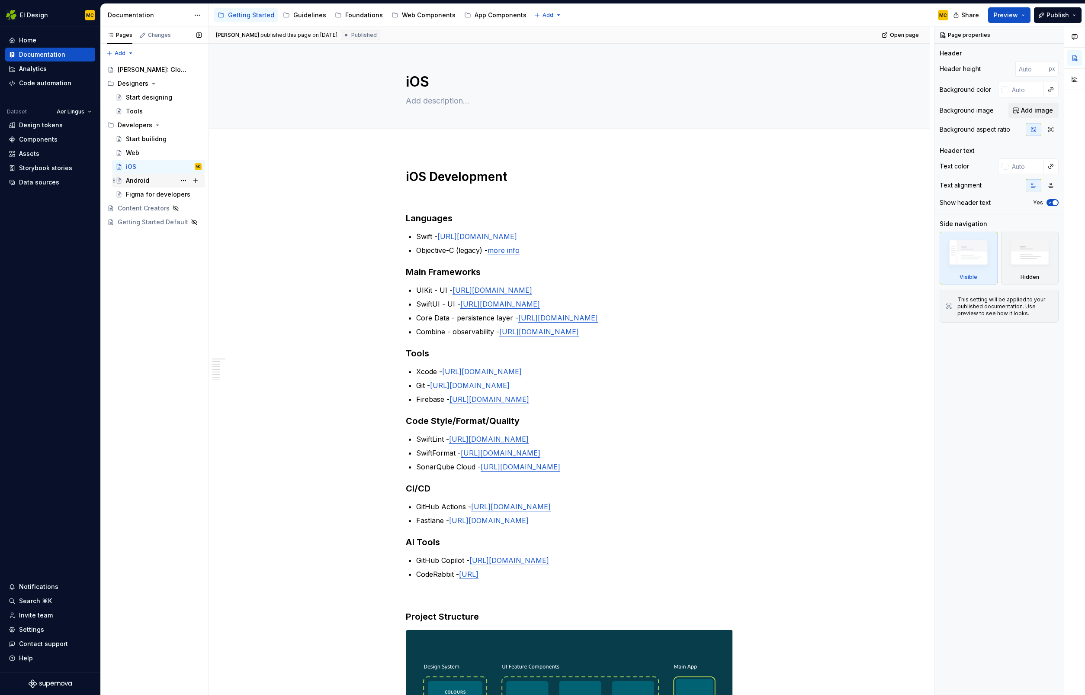
click at [152, 182] on div "Android" at bounding box center [164, 180] width 76 height 12
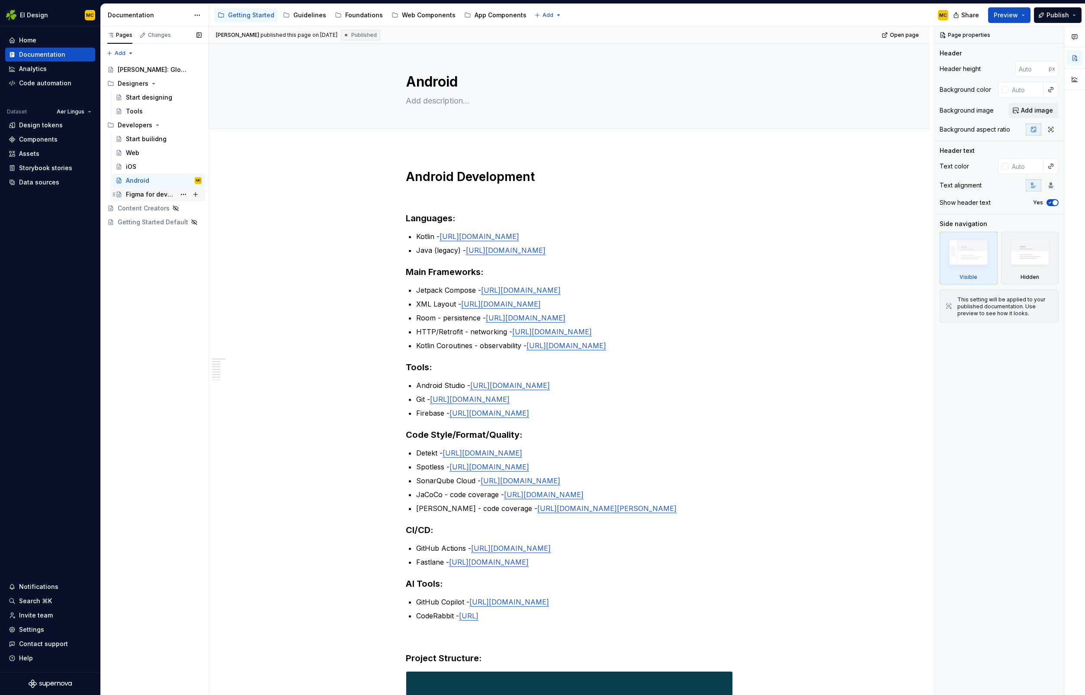
click at [150, 190] on div "Figma for developers" at bounding box center [151, 194] width 50 height 9
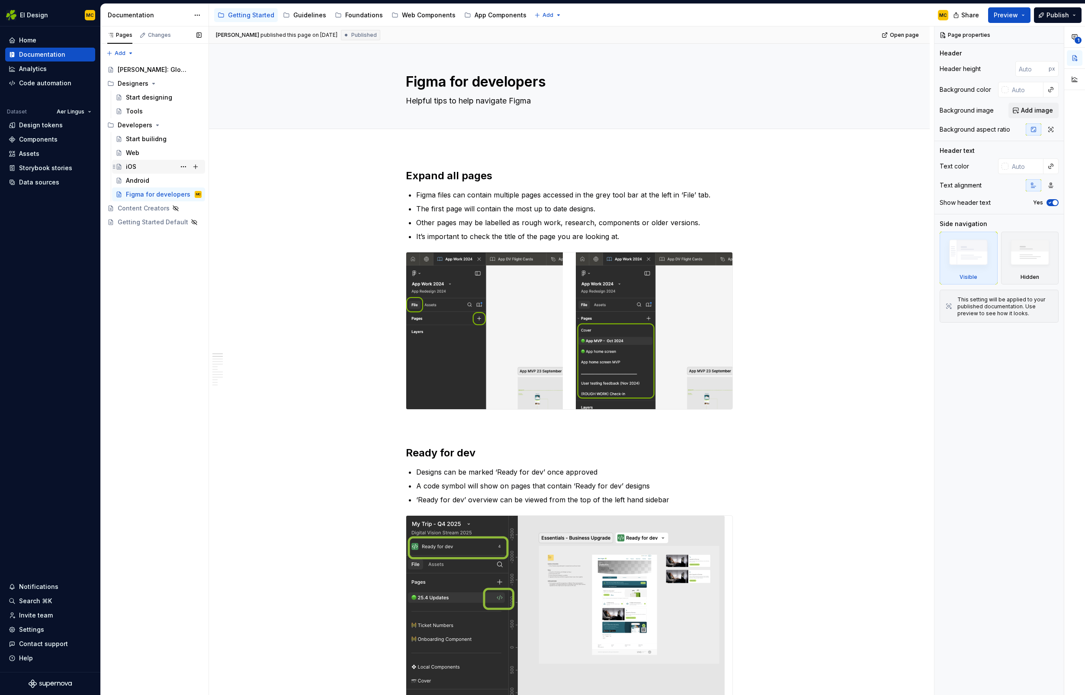
click at [151, 166] on div "iOS" at bounding box center [164, 167] width 76 height 12
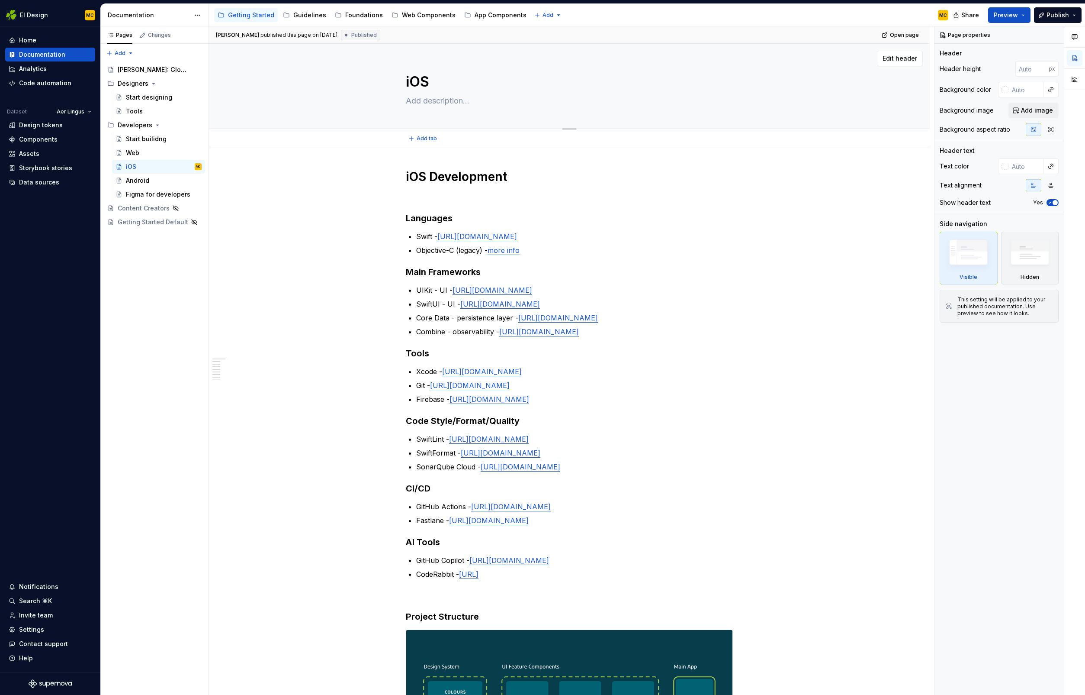
click at [442, 100] on textarea at bounding box center [567, 101] width 327 height 14
type textarea "*"
type textarea "S"
type textarea "*"
type textarea "Sw"
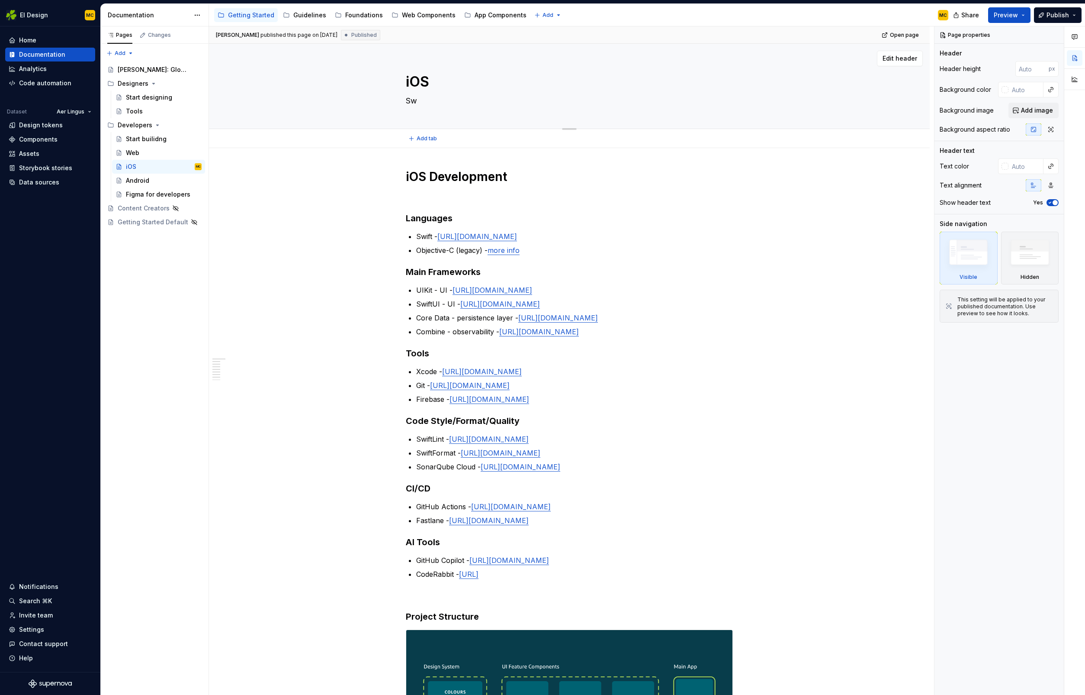
type textarea "*"
type textarea "Swi"
type textarea "*"
type textarea "Swif"
type textarea "*"
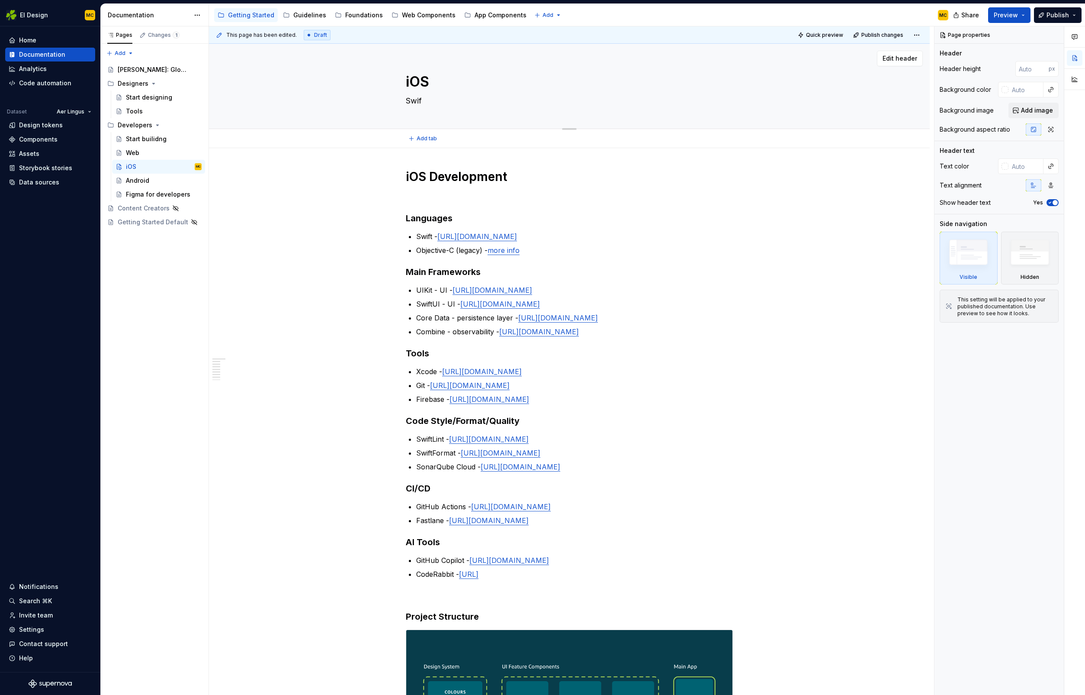
type textarea "Swift"
type textarea "*"
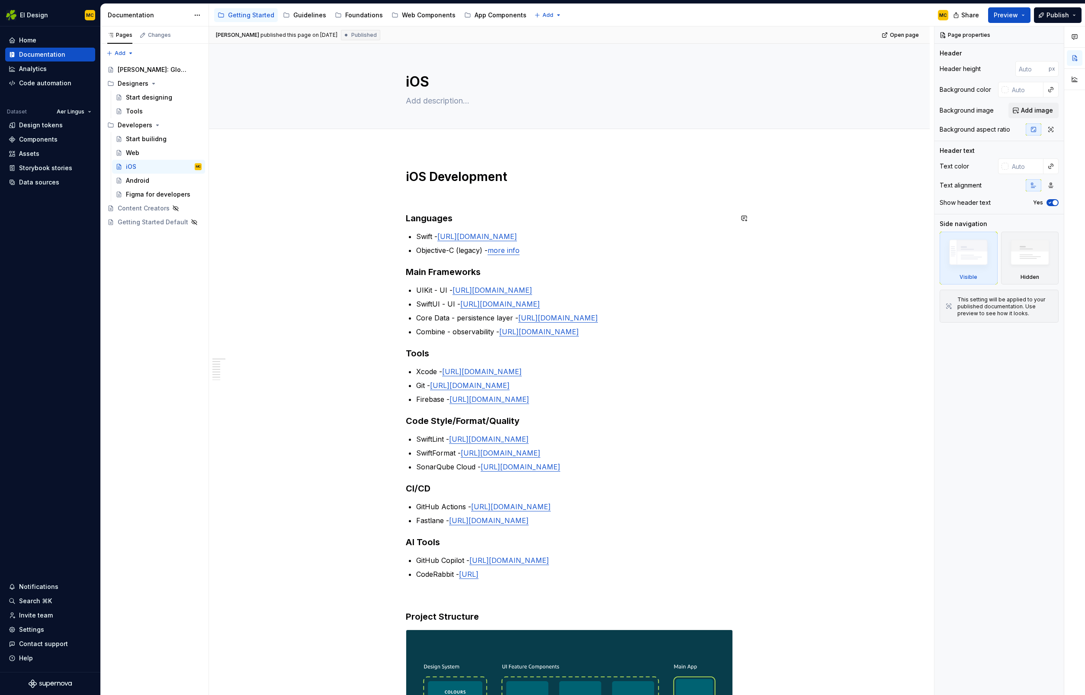
click at [365, 212] on div "**********" at bounding box center [569, 651] width 721 height 1006
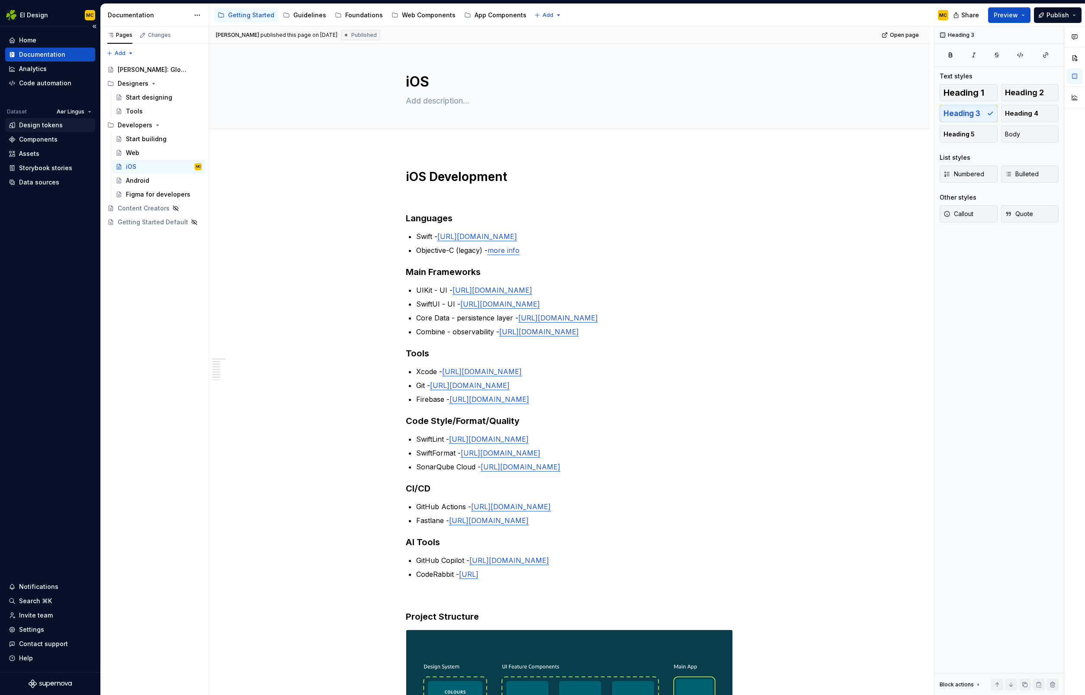
click at [45, 125] on div "Design tokens" at bounding box center [41, 125] width 44 height 9
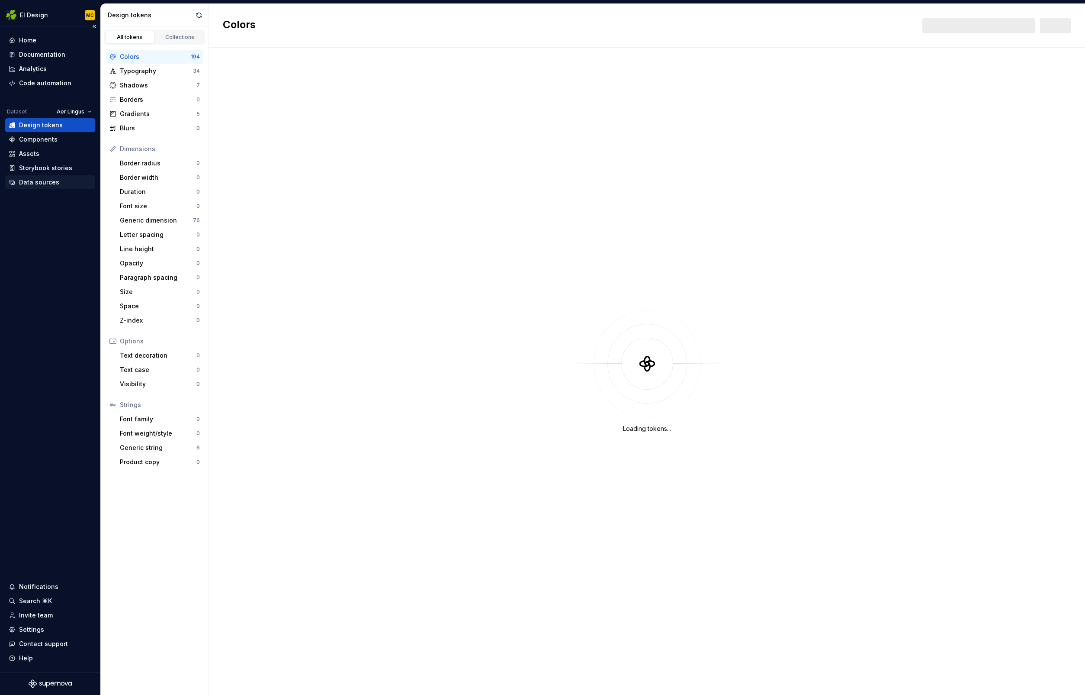
click at [40, 182] on div "Data sources" at bounding box center [39, 182] width 40 height 9
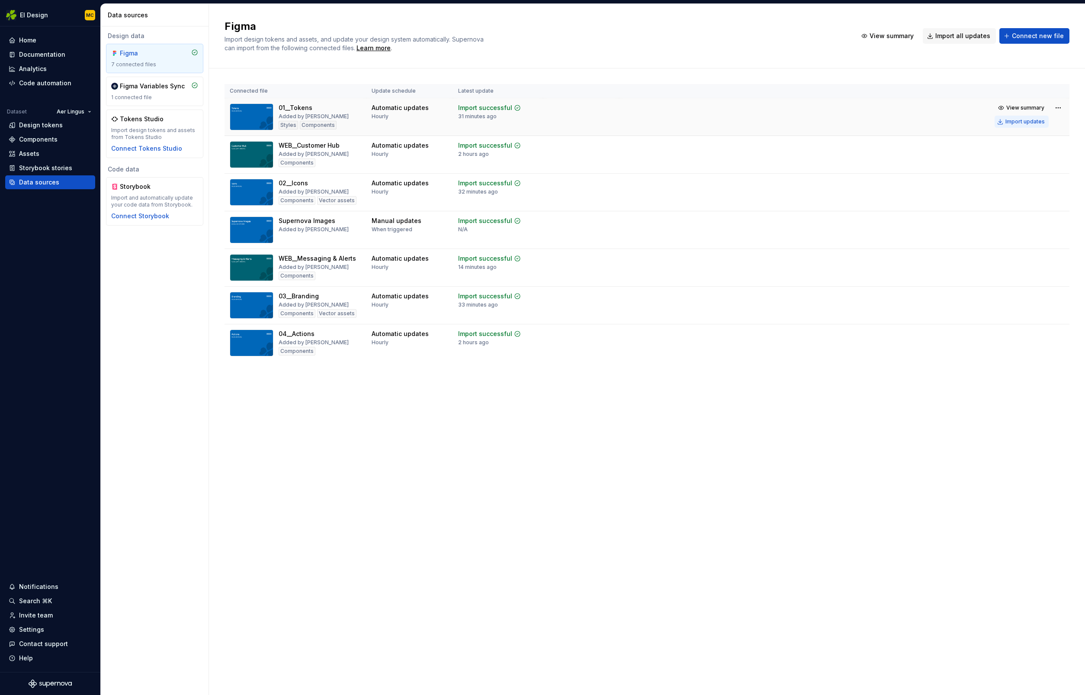
click at [1010, 121] on div "Import updates" at bounding box center [1025, 121] width 39 height 7
click at [41, 56] on div "Documentation" at bounding box center [42, 54] width 46 height 9
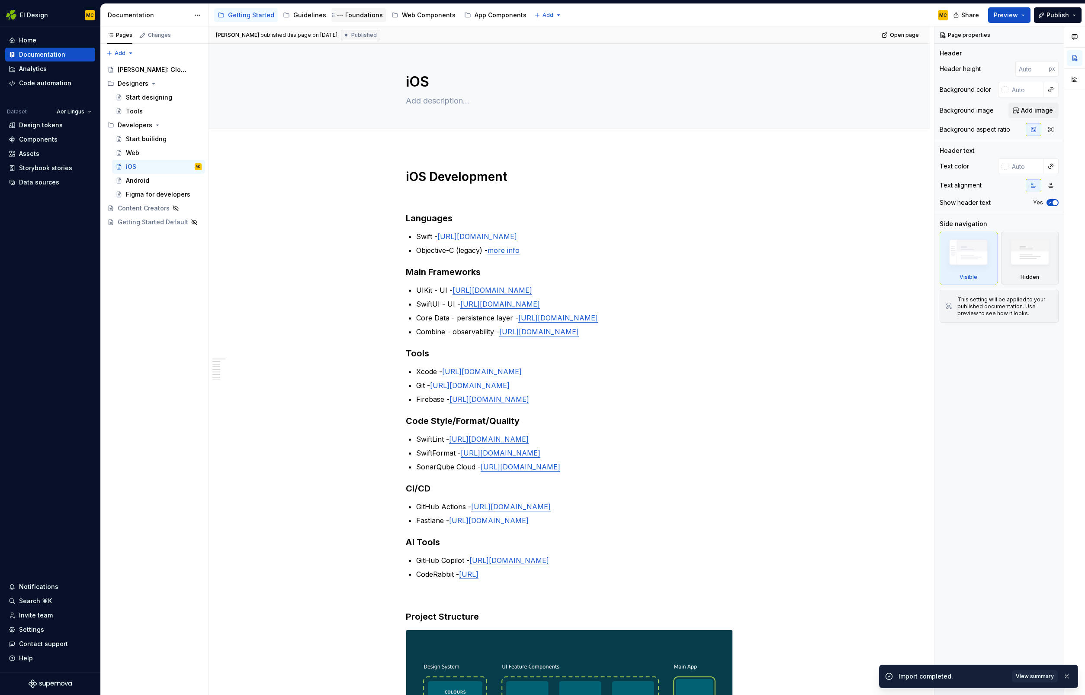
click at [356, 16] on div "Foundations" at bounding box center [364, 15] width 38 height 9
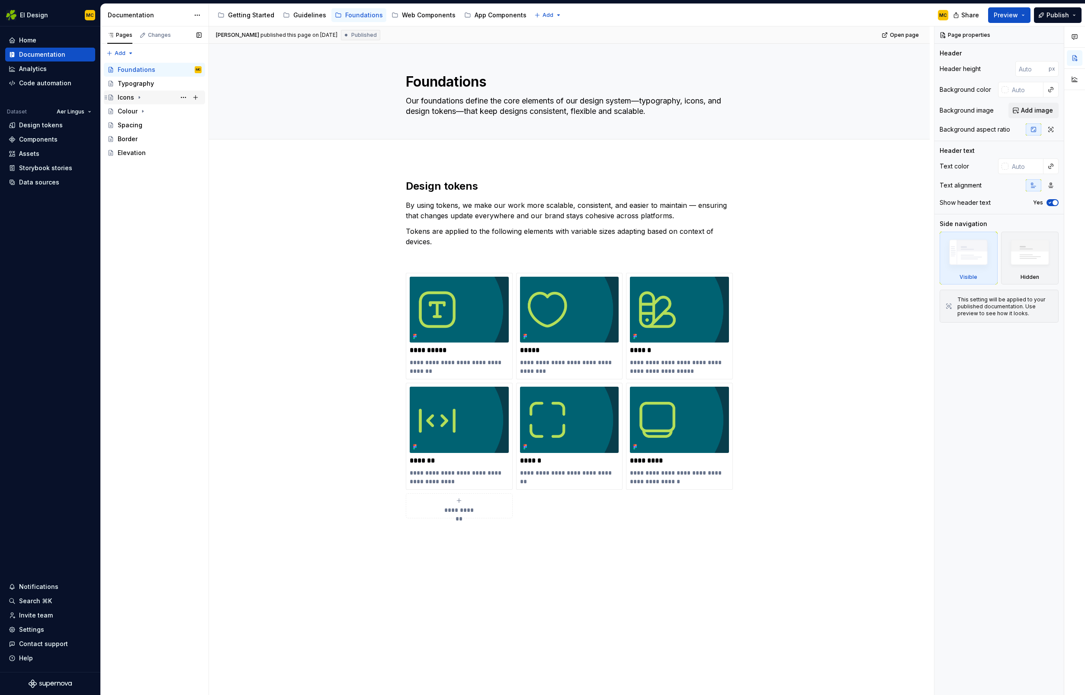
click at [129, 98] on div "Icons" at bounding box center [126, 97] width 16 height 9
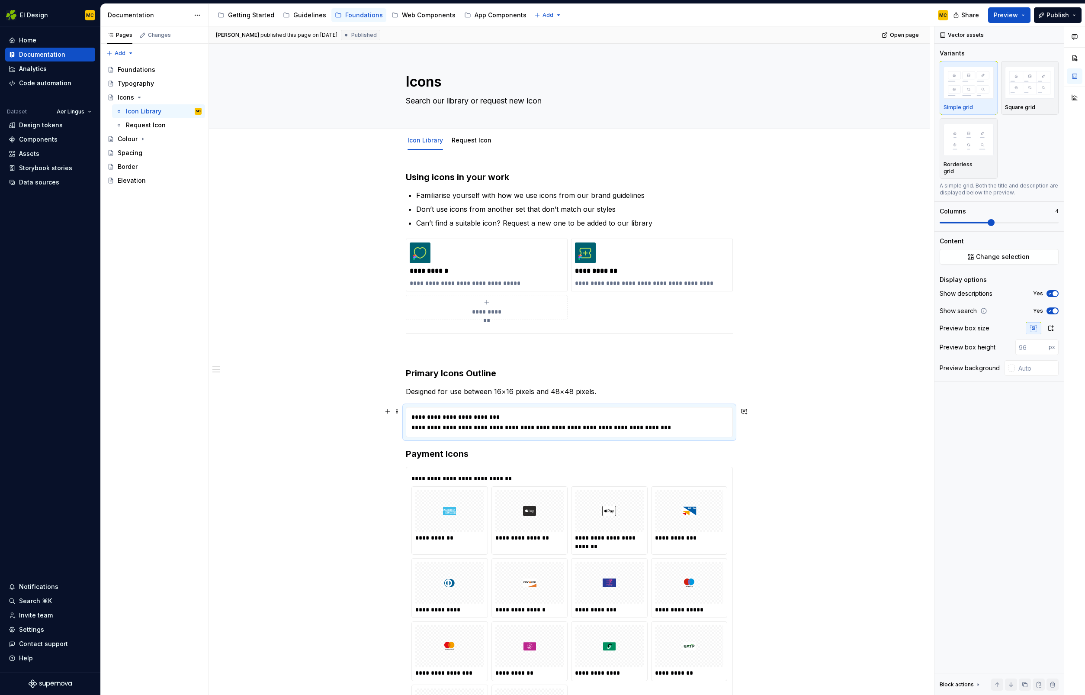
click at [660, 423] on div "**********" at bounding box center [570, 427] width 316 height 9
click at [1006, 252] on span "Change selection" at bounding box center [1003, 256] width 54 height 9
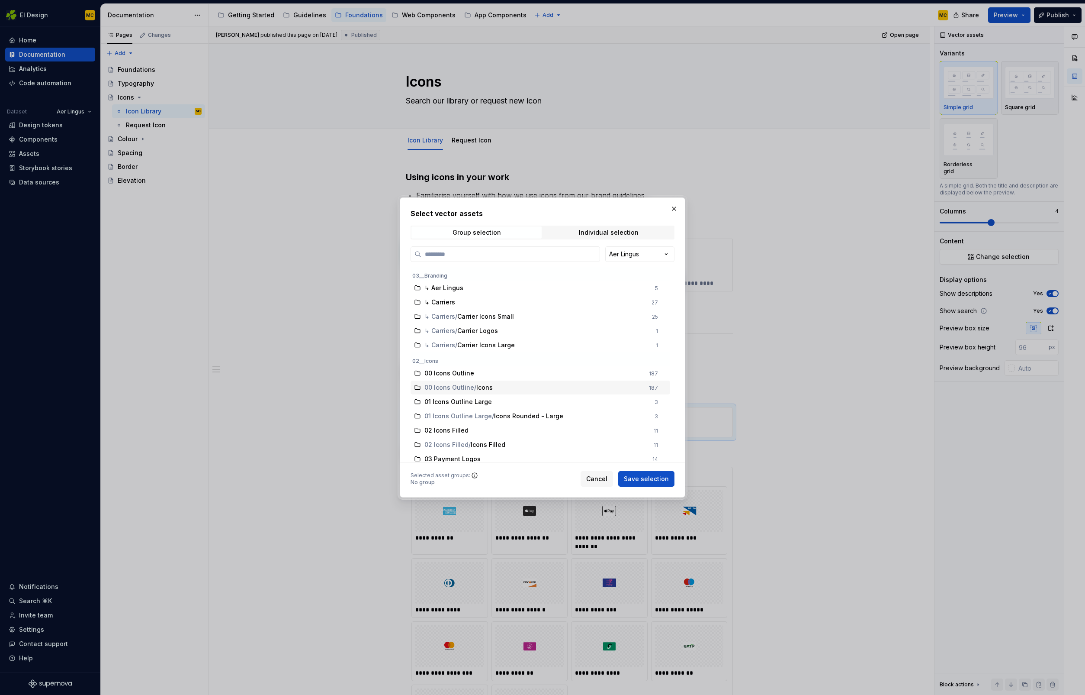
scroll to position [18, 0]
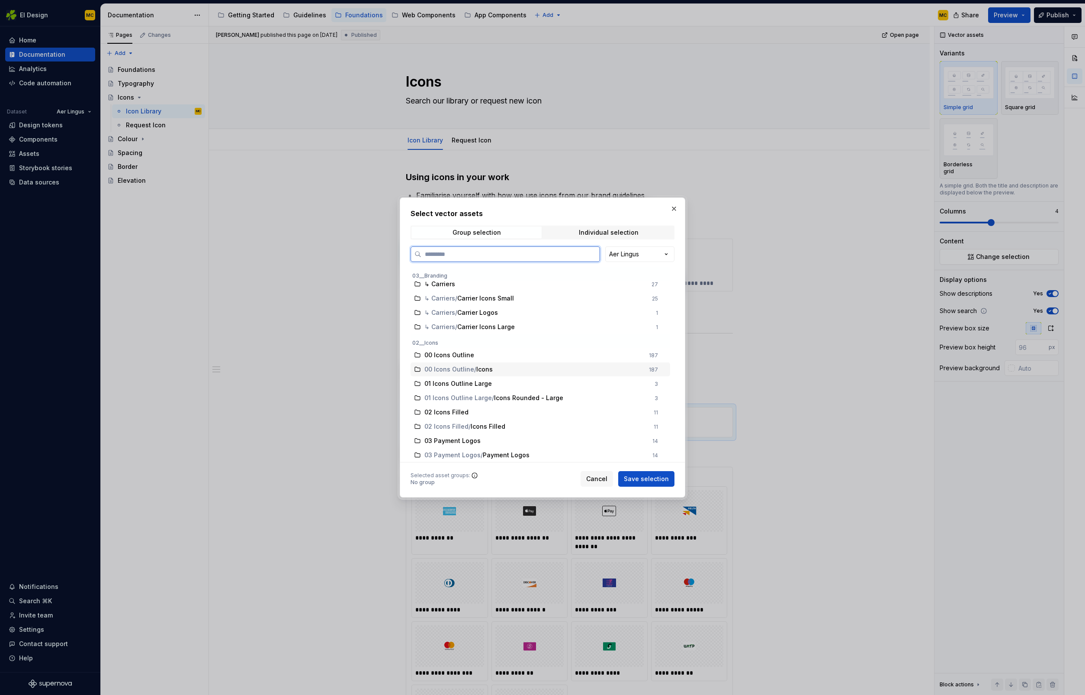
click at [529, 374] on div "00 Icons Outline / Icons 187" at bounding box center [541, 369] width 260 height 14
click at [647, 477] on span "Save selection" at bounding box center [646, 478] width 45 height 9
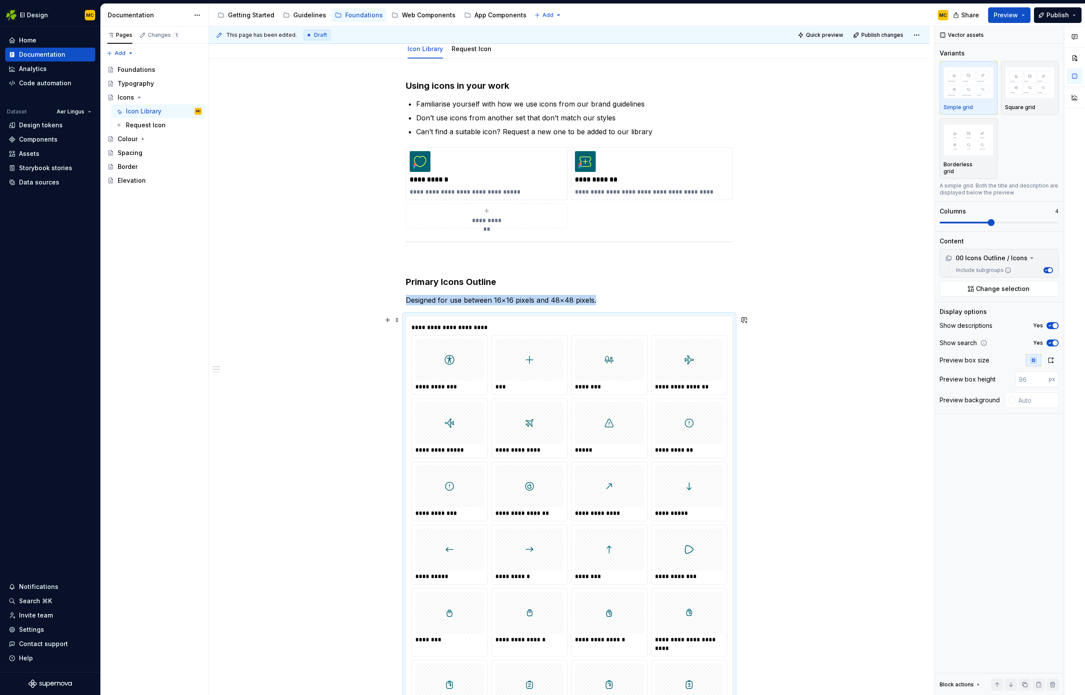
scroll to position [0, 0]
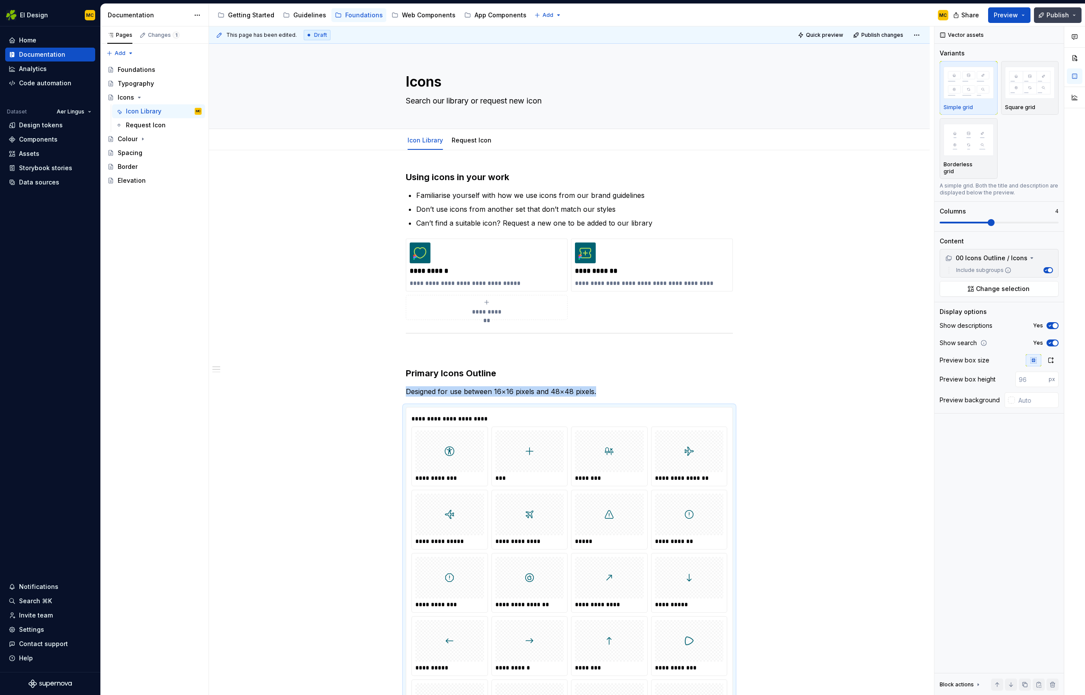
click at [1050, 18] on span "Publish" at bounding box center [1058, 15] width 23 height 9
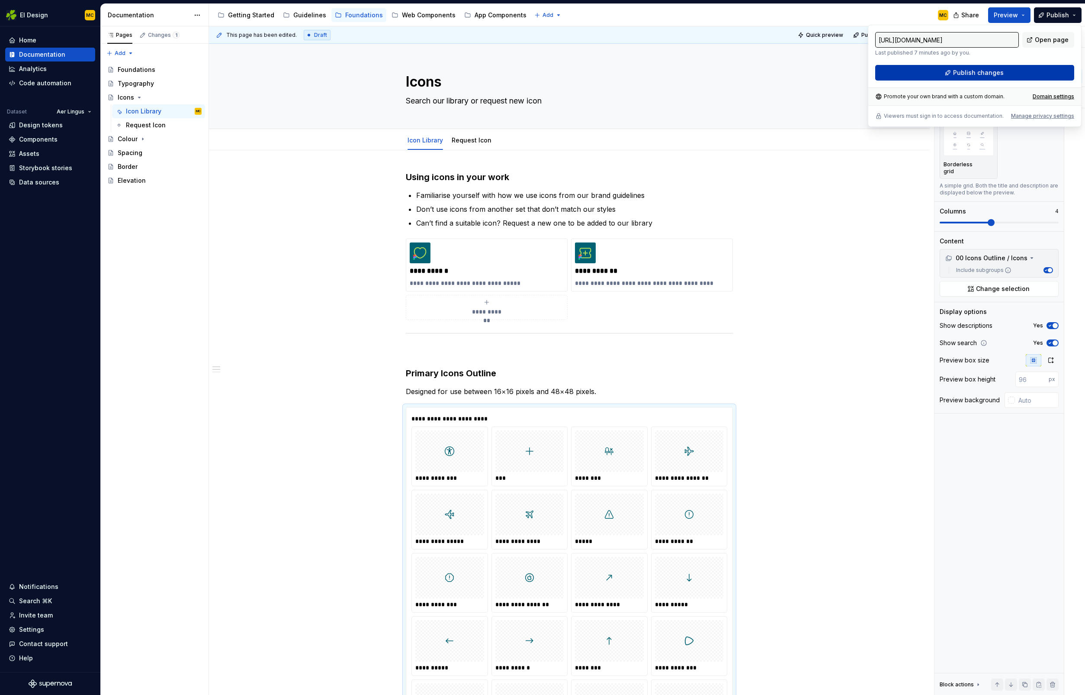
click at [992, 73] on span "Publish changes" at bounding box center [978, 72] width 51 height 9
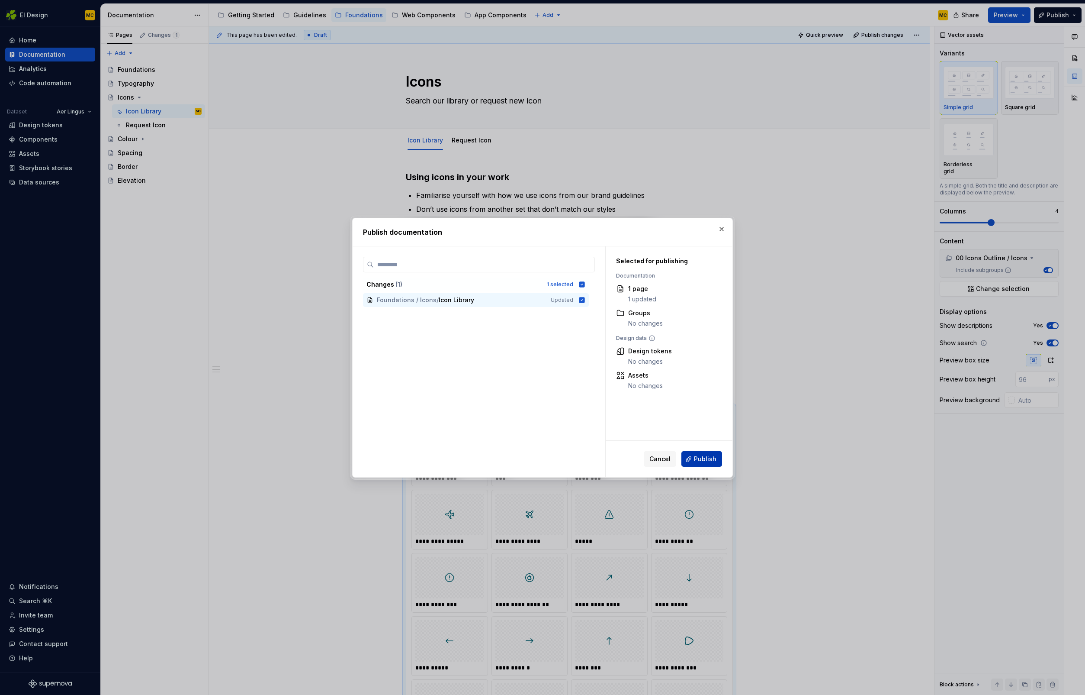
click at [698, 460] on span "Publish" at bounding box center [705, 458] width 23 height 9
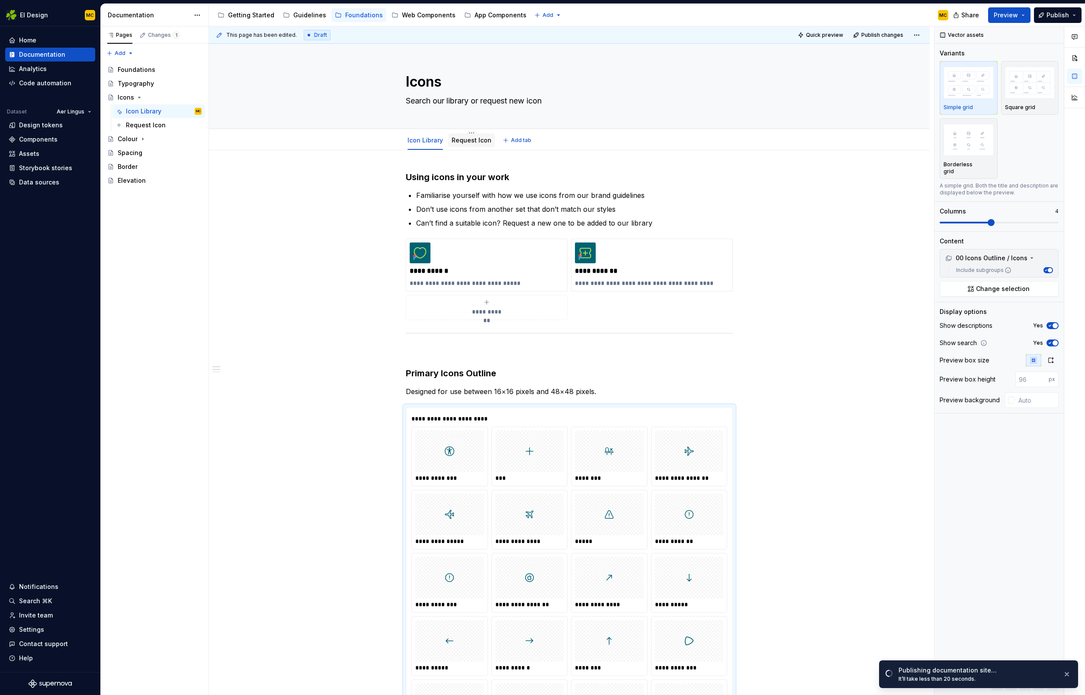
click at [479, 142] on link "Request Icon" at bounding box center [472, 139] width 40 height 7
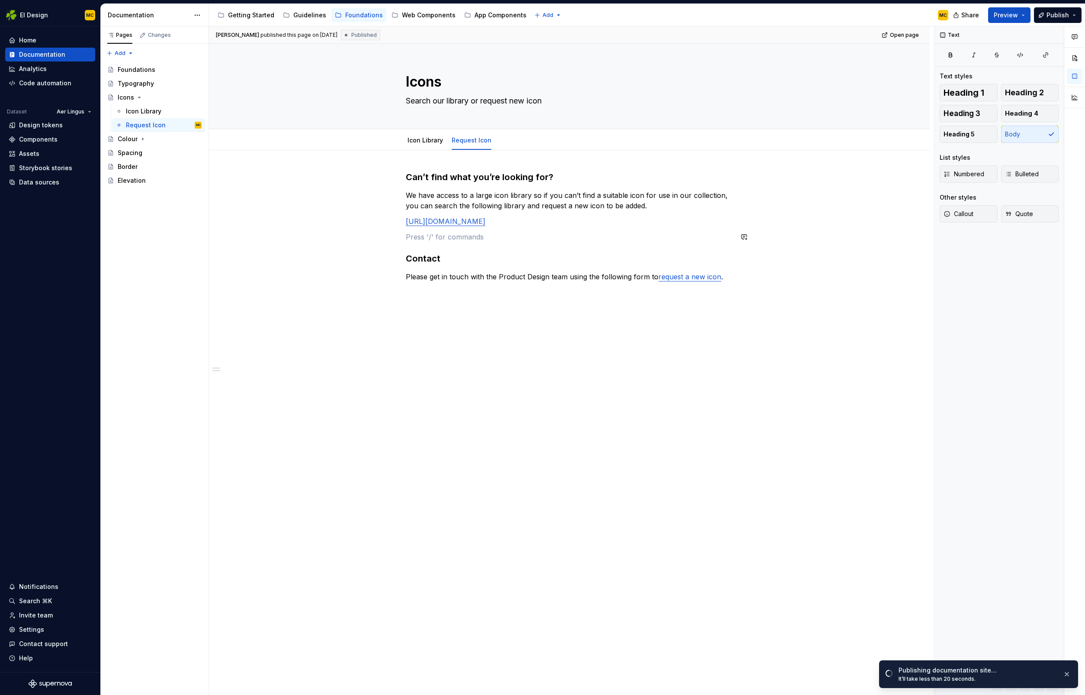
click at [513, 227] on div "Can’t find what you’re looking for? We have access to a large icon library so i…" at bounding box center [569, 234] width 327 height 126
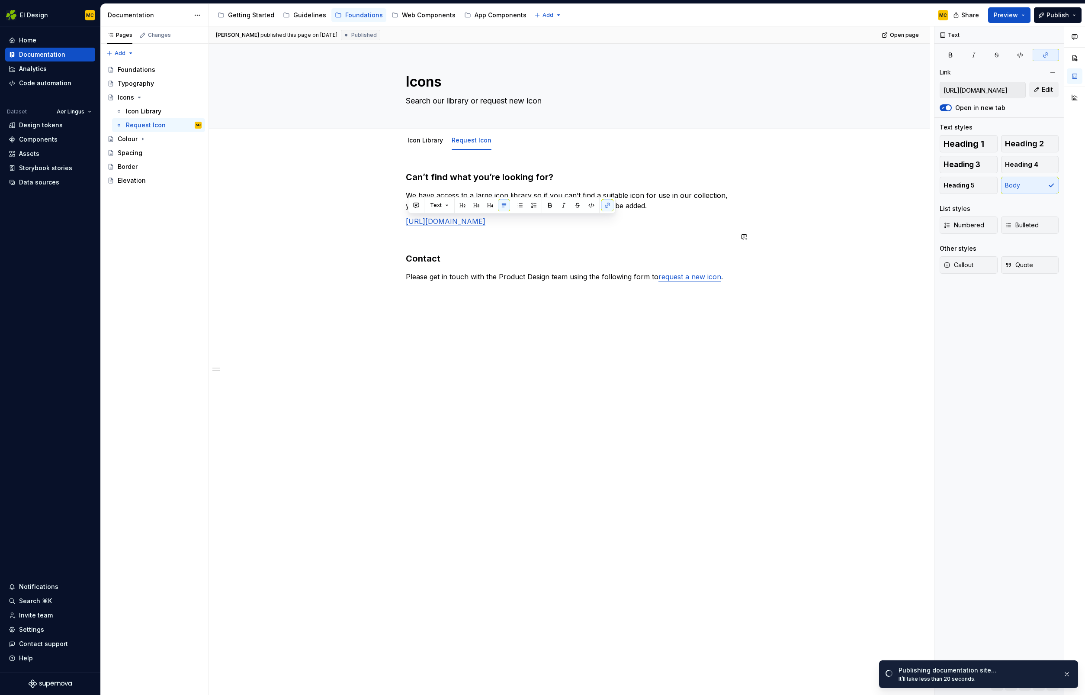
copy link "[URL][DOMAIN_NAME]"
type textarea "*"
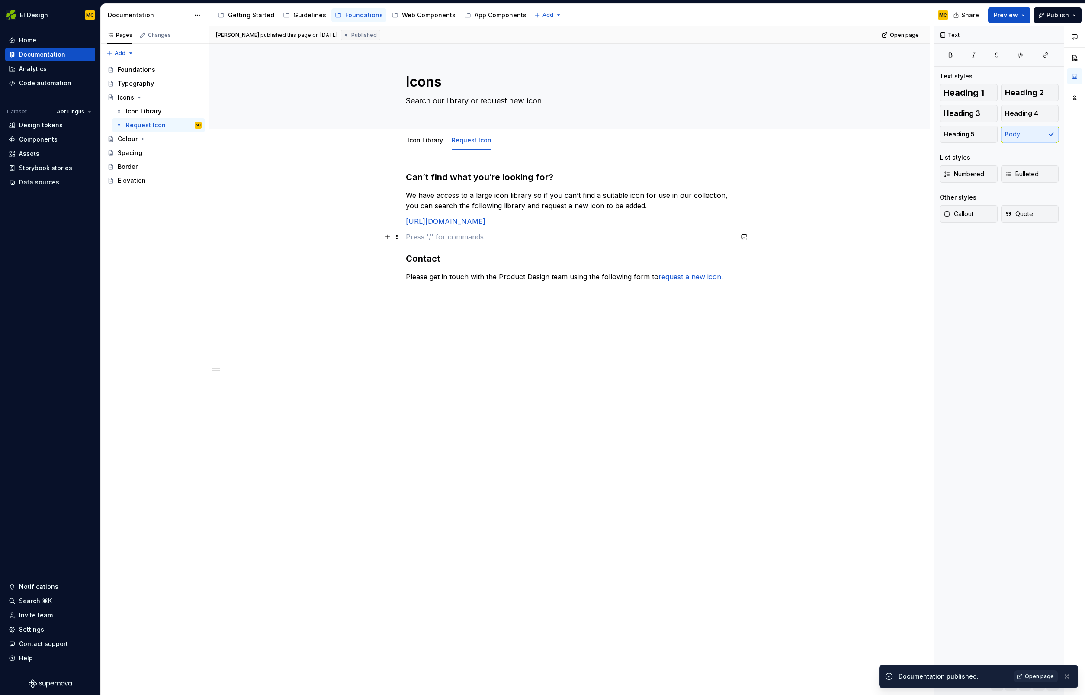
drag, startPoint x: 579, startPoint y: 240, endPoint x: 574, endPoint y: 239, distance: 4.4
click at [578, 240] on p at bounding box center [569, 237] width 327 height 10
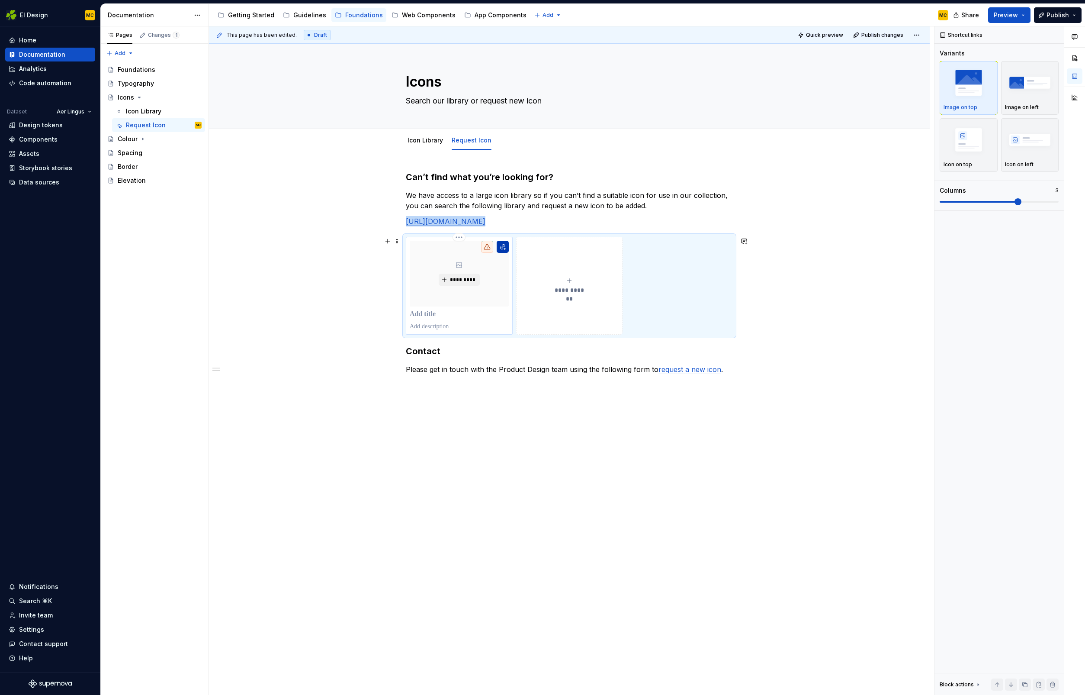
click at [503, 247] on button "button" at bounding box center [503, 247] width 12 height 12
type textarea "*"
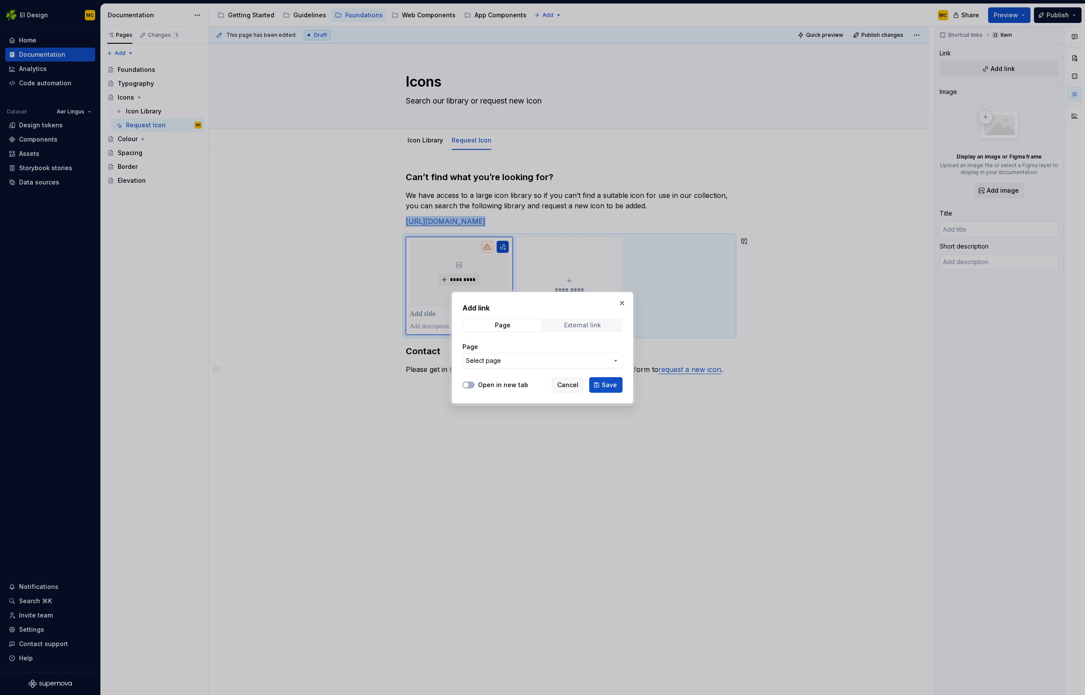
click at [591, 323] on div "External link" at bounding box center [582, 325] width 37 height 7
click at [504, 363] on input "URL" at bounding box center [543, 361] width 160 height 16
paste input "[URL][DOMAIN_NAME]"
type input "[URL][DOMAIN_NAME]"
click at [483, 384] on label "Open in new tab" at bounding box center [503, 384] width 50 height 9
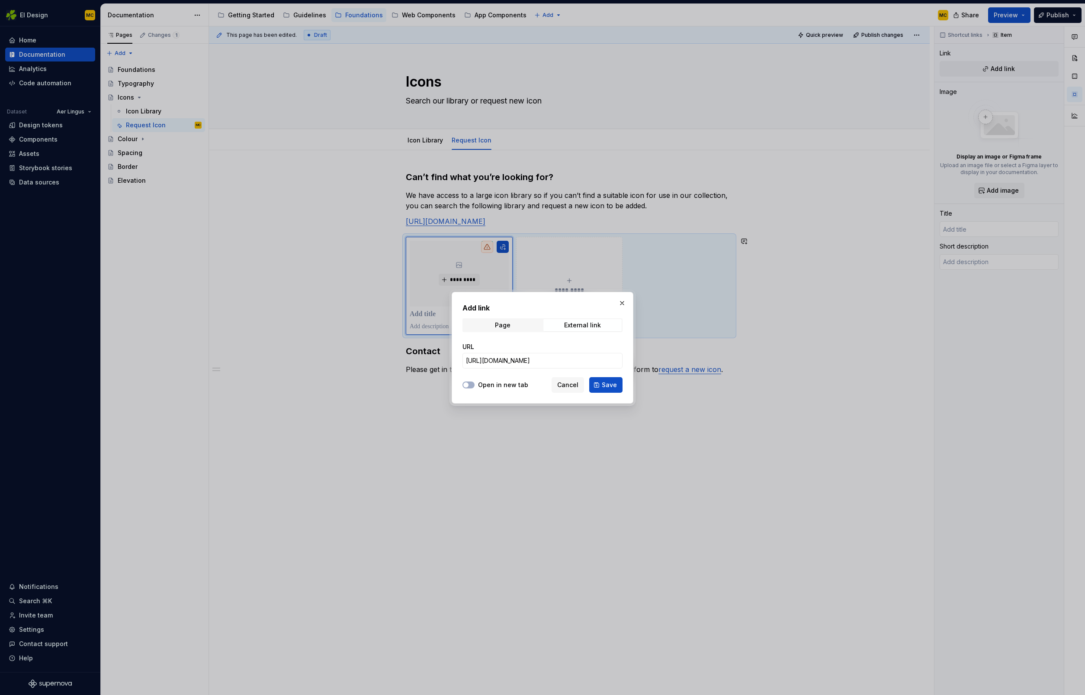
click at [475, 384] on button "Open in new tab" at bounding box center [469, 384] width 12 height 7
click at [606, 383] on span "Save" at bounding box center [609, 384] width 15 height 9
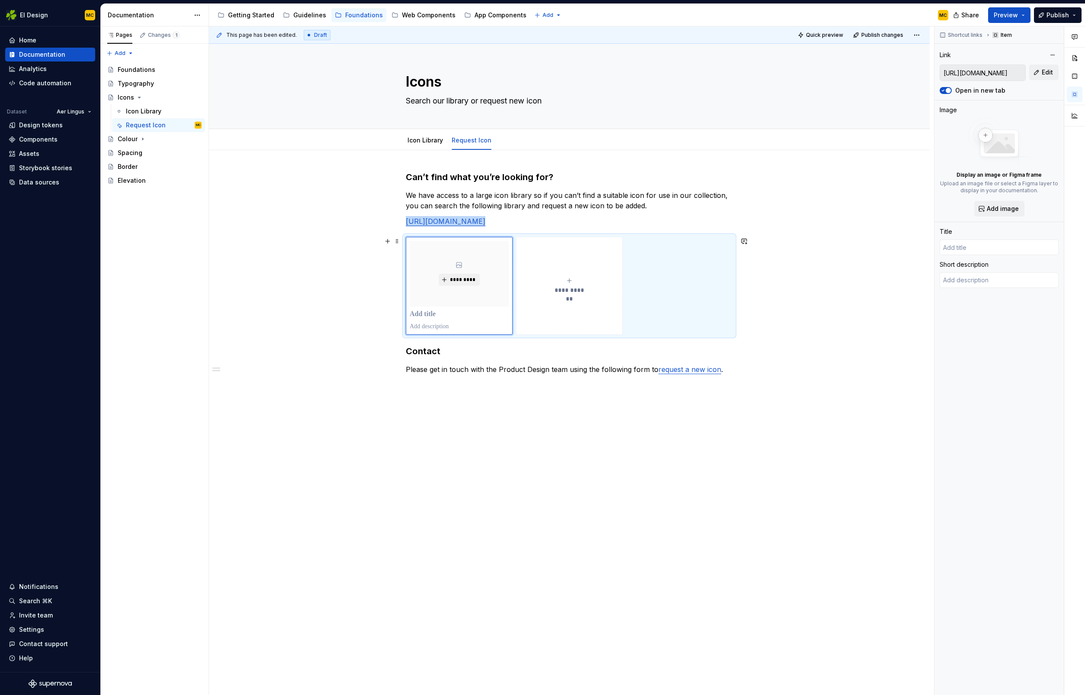
click at [677, 306] on div "**********" at bounding box center [569, 286] width 327 height 98
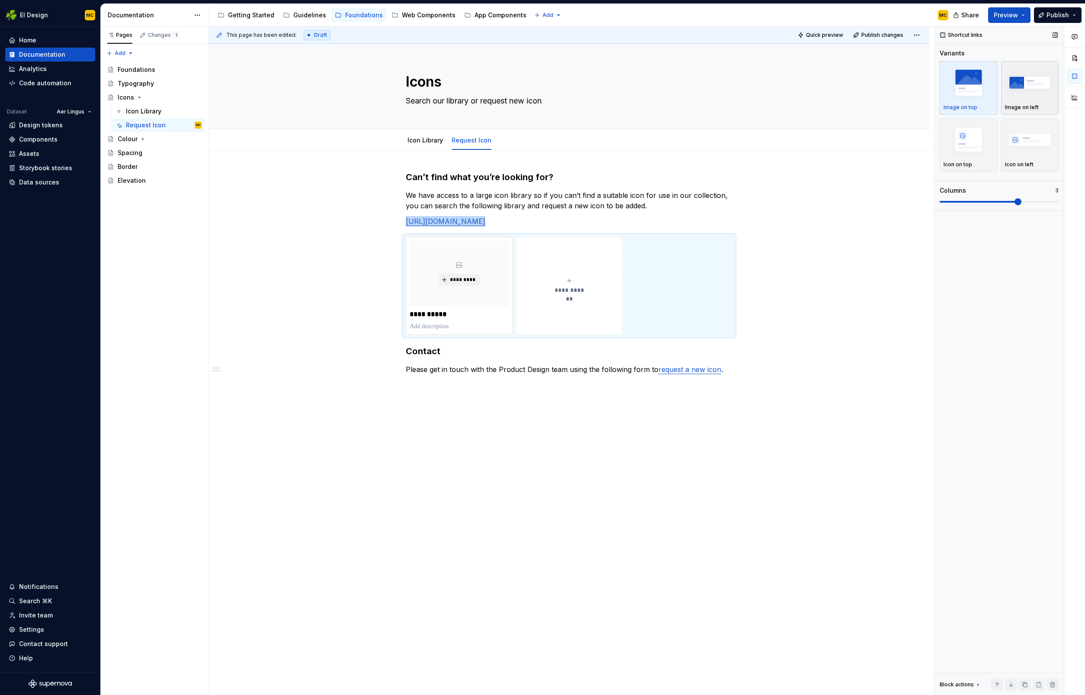
click at [1020, 98] on img "button" at bounding box center [1030, 83] width 50 height 32
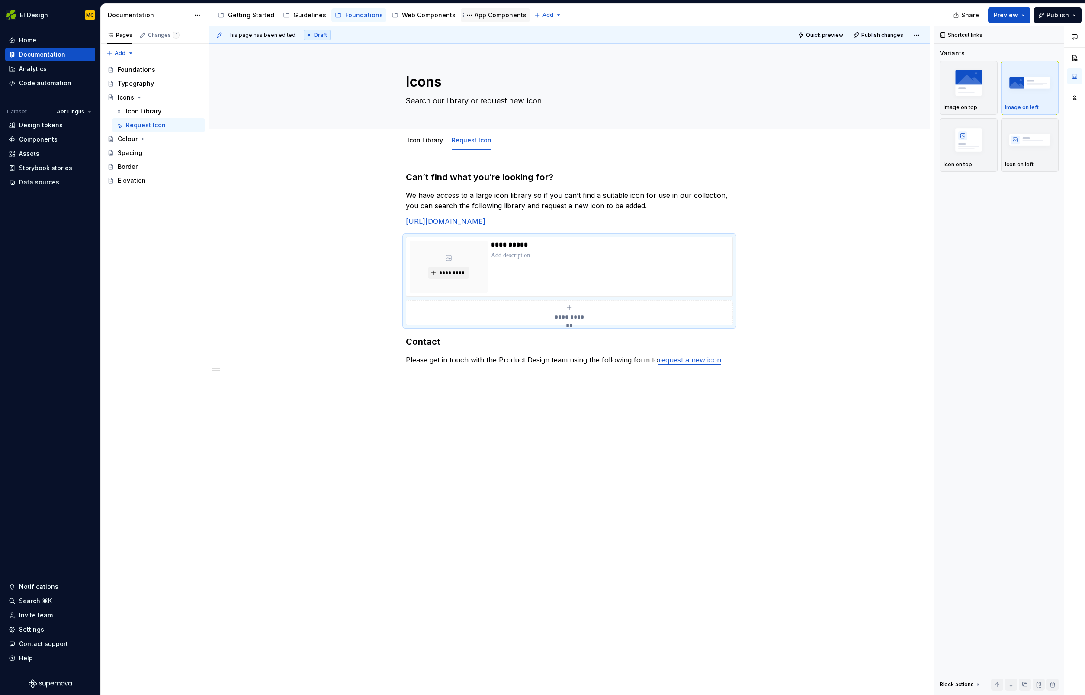
type textarea "*"
